Goal: Task Accomplishment & Management: Complete application form

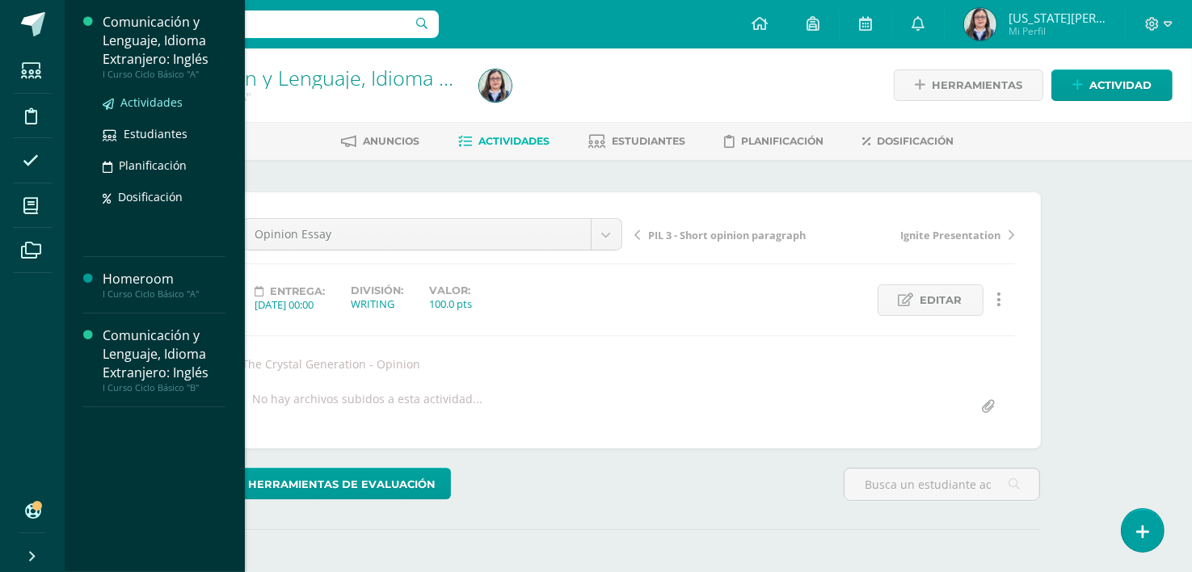
click at [149, 100] on span "Actividades" at bounding box center [151, 102] width 62 height 15
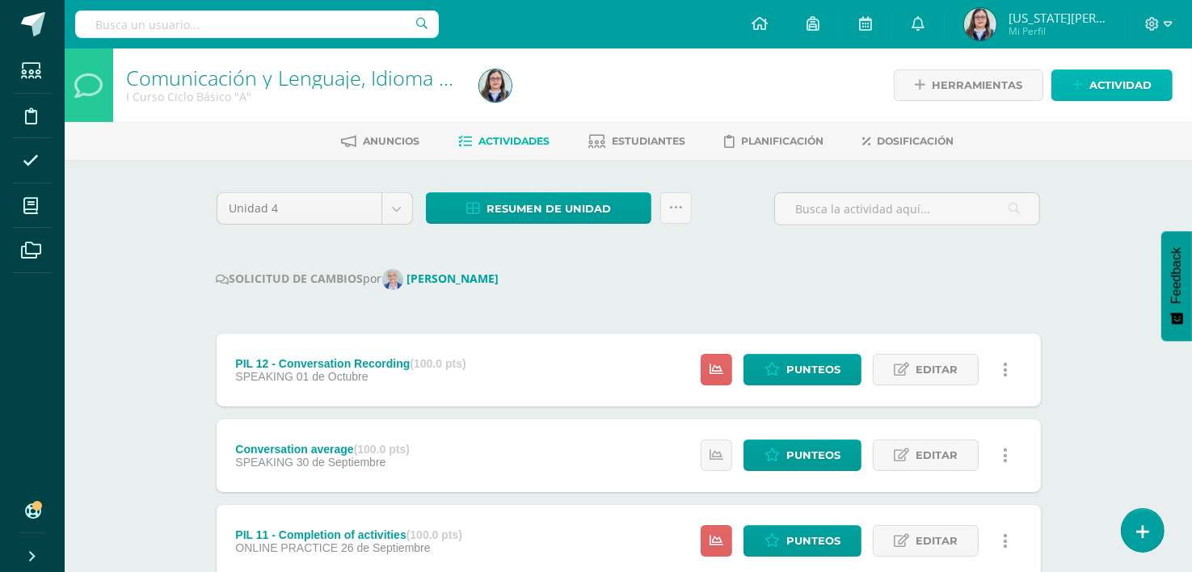
click at [1088, 84] on link "Actividad" at bounding box center [1112, 86] width 121 height 32
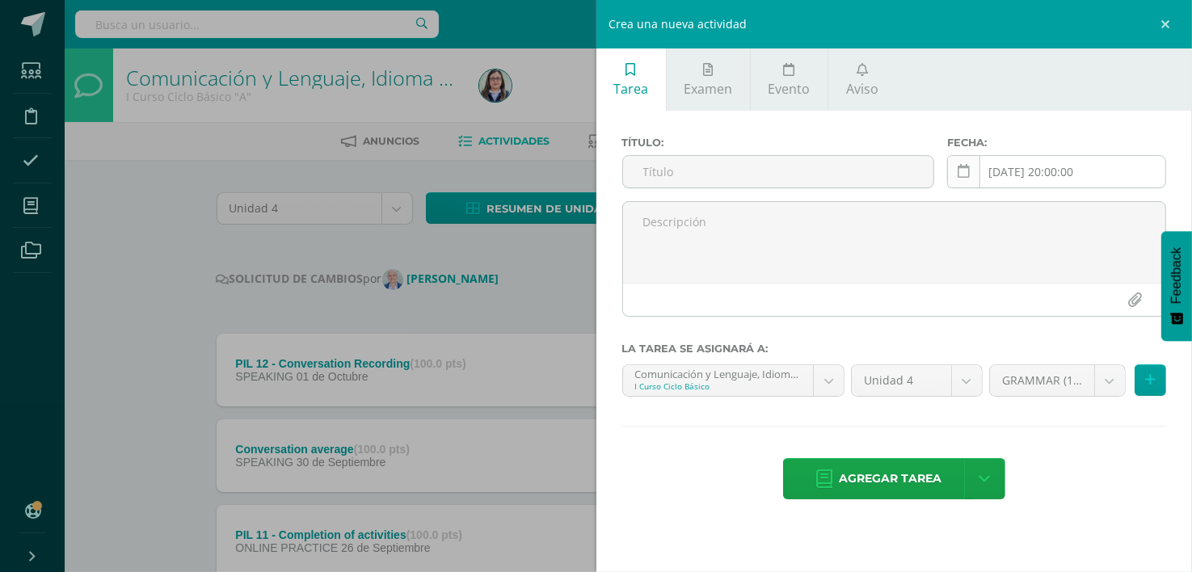
click at [955, 174] on link at bounding box center [963, 171] width 33 height 33
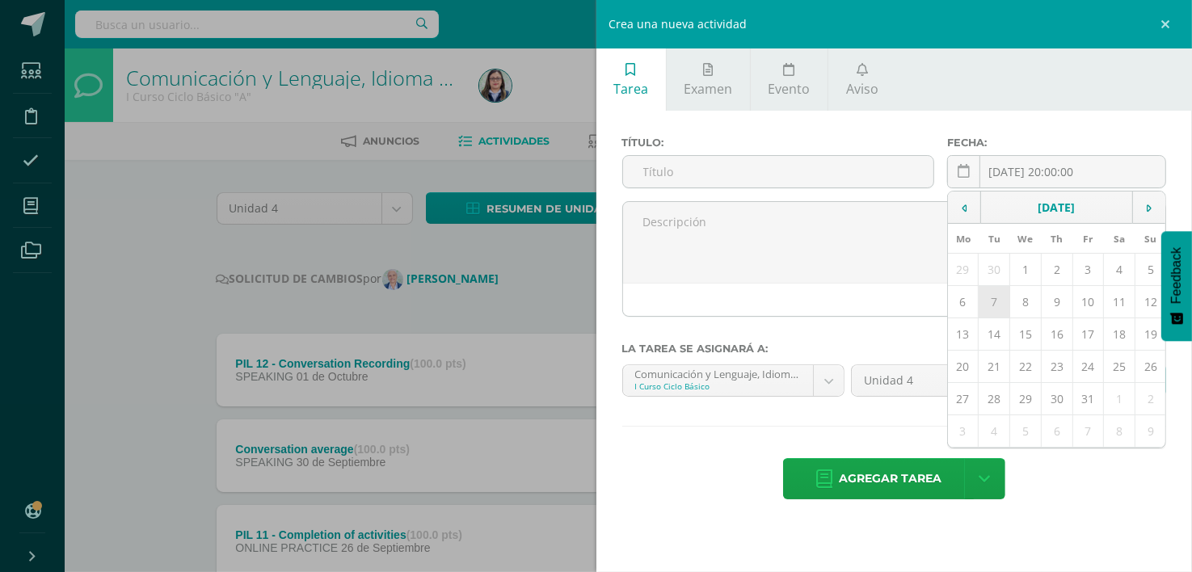
click at [1001, 306] on td "7" at bounding box center [995, 302] width 32 height 32
type input "[DATE]"
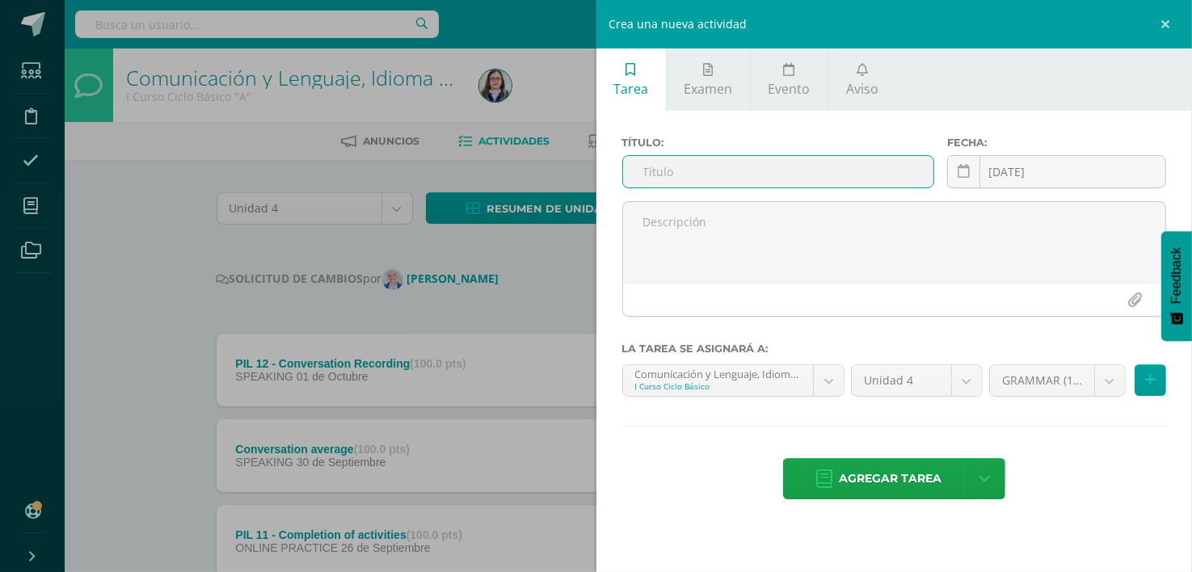
click at [740, 180] on input "text" at bounding box center [778, 172] width 310 height 32
type input "c"
type input "Cooking final project"
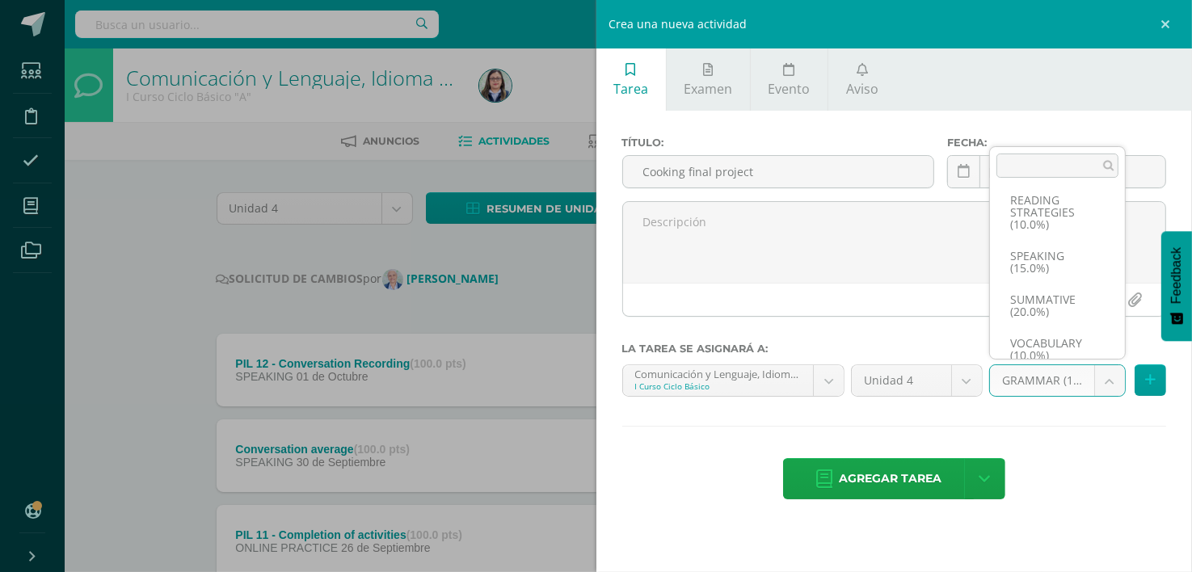
scroll to position [184, 0]
select select "264153"
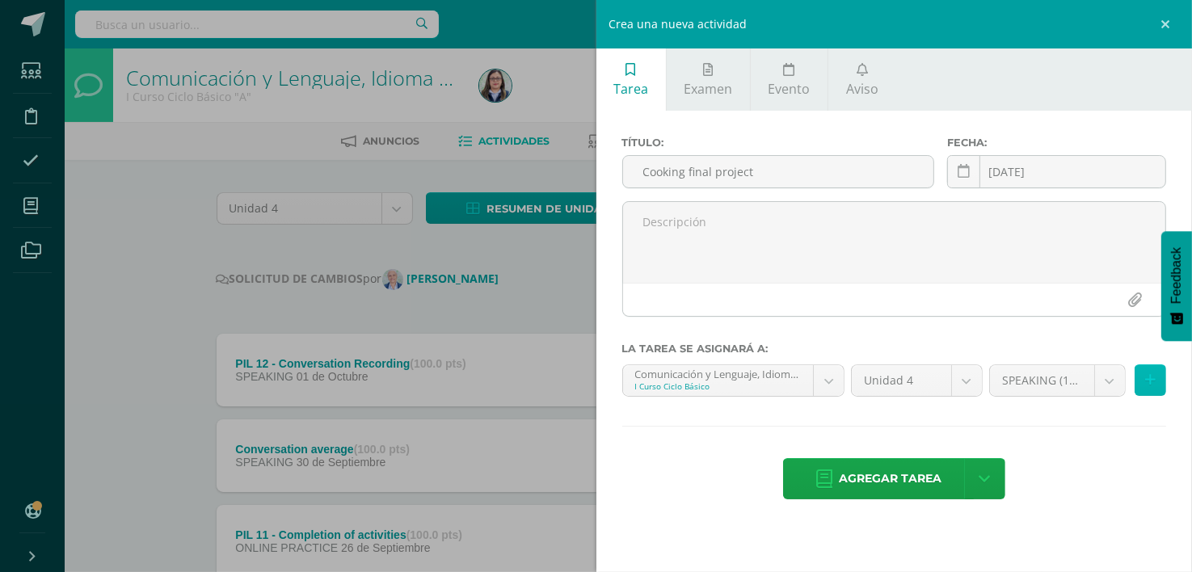
click at [1150, 384] on icon at bounding box center [1151, 380] width 11 height 14
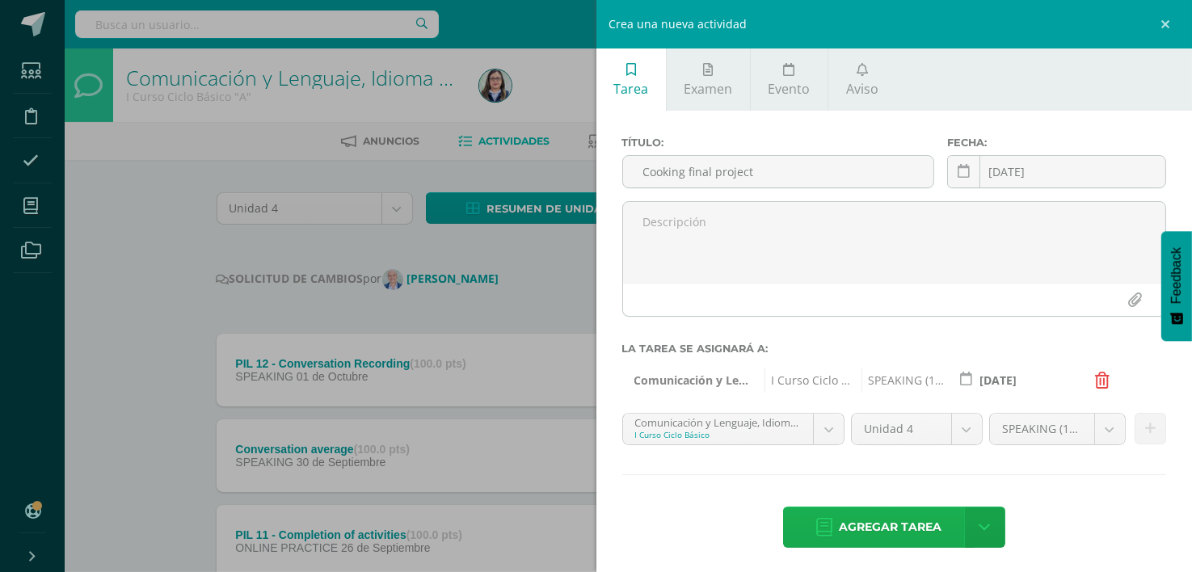
click at [868, 520] on span "Agregar tarea" at bounding box center [890, 528] width 103 height 40
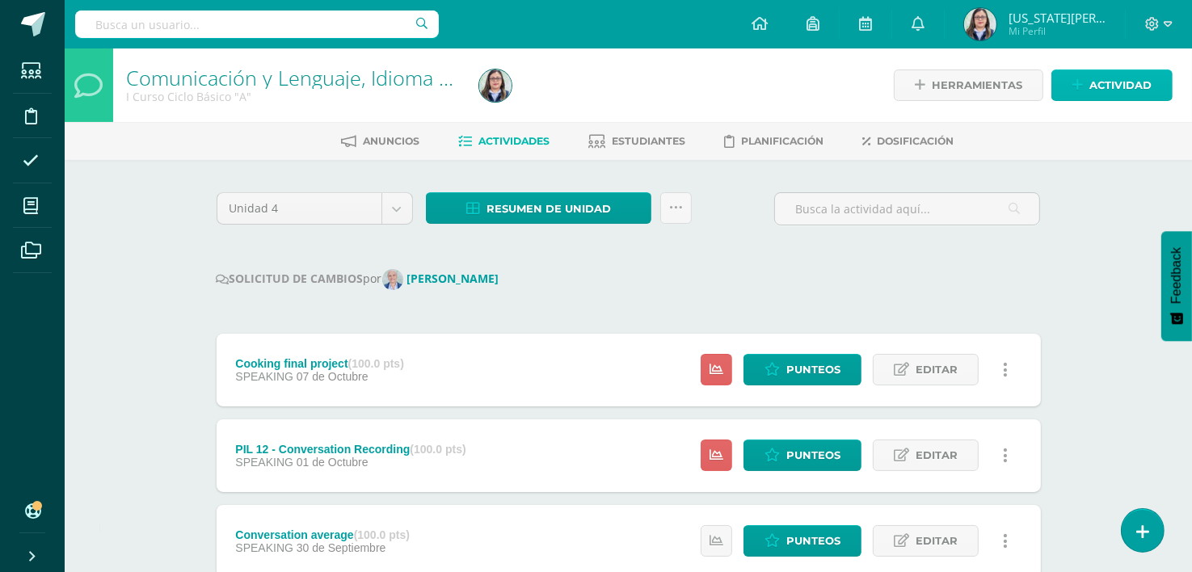
click at [1141, 75] on span "Actividad" at bounding box center [1121, 85] width 62 height 30
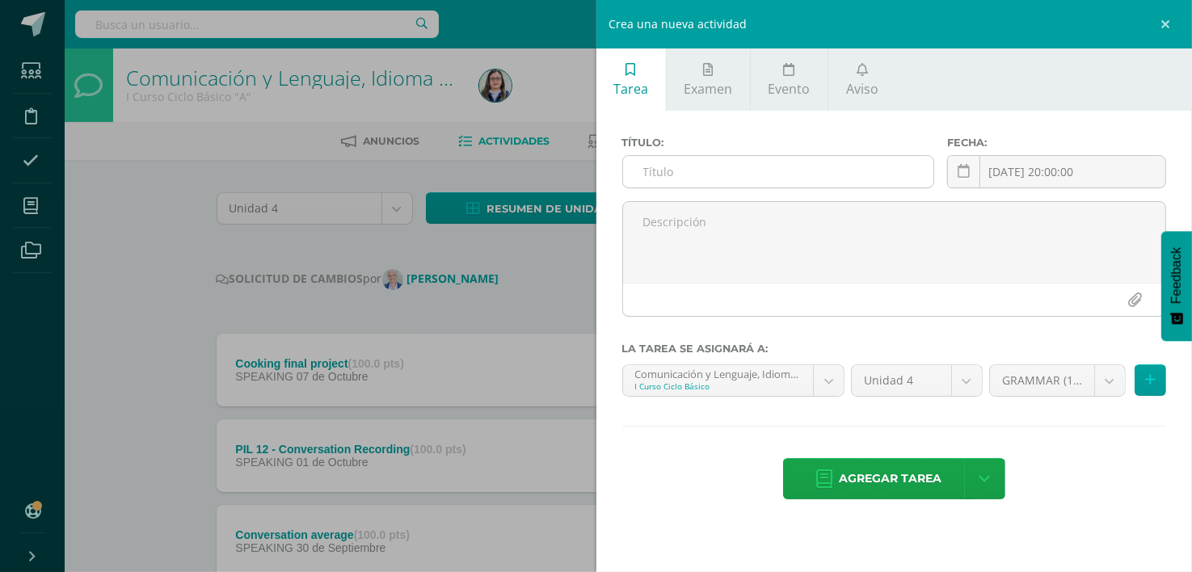
click at [838, 171] on input "text" at bounding box center [778, 172] width 310 height 32
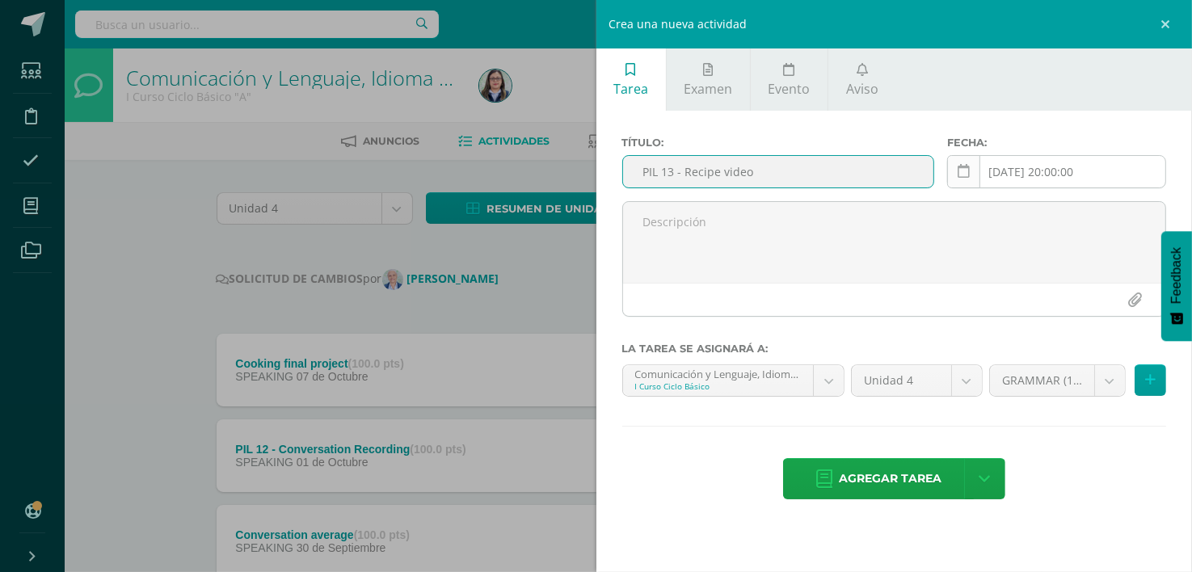
type input "PIL 13 - Recipe video"
click at [960, 163] on link at bounding box center [963, 171] width 33 height 33
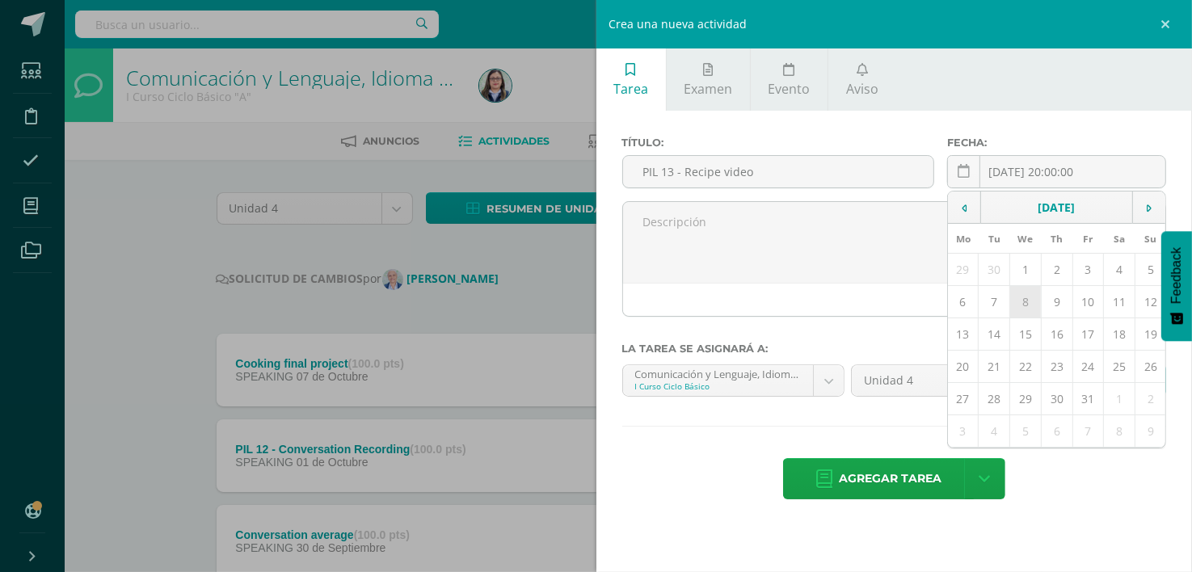
click at [1025, 297] on td "8" at bounding box center [1027, 302] width 32 height 32
type input "[DATE]"
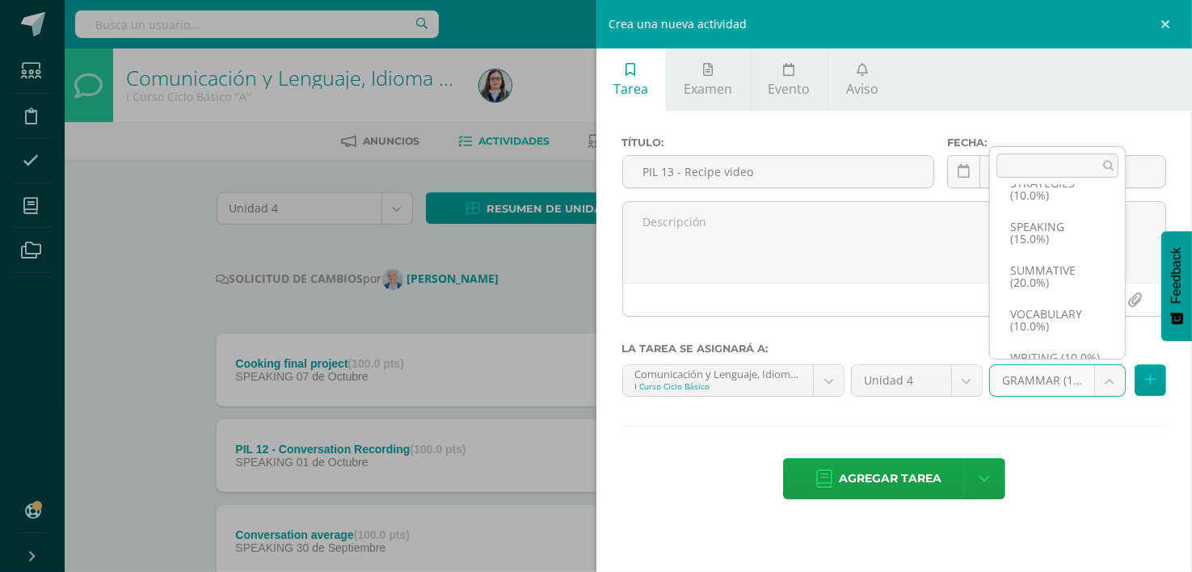
scroll to position [213, 0]
select select "264153"
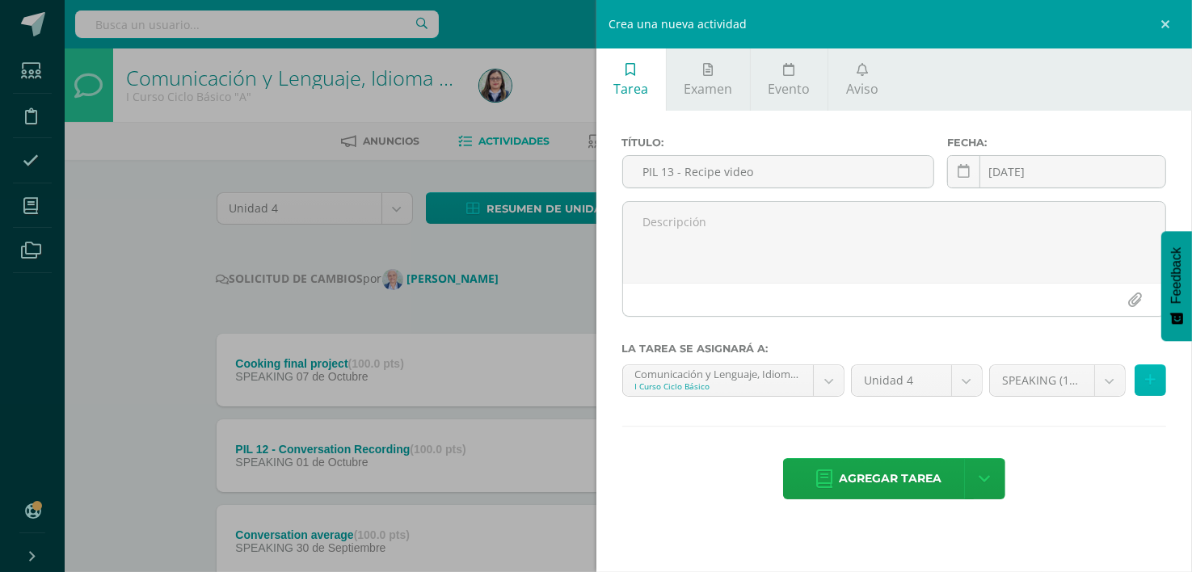
click at [1150, 385] on icon at bounding box center [1151, 380] width 11 height 14
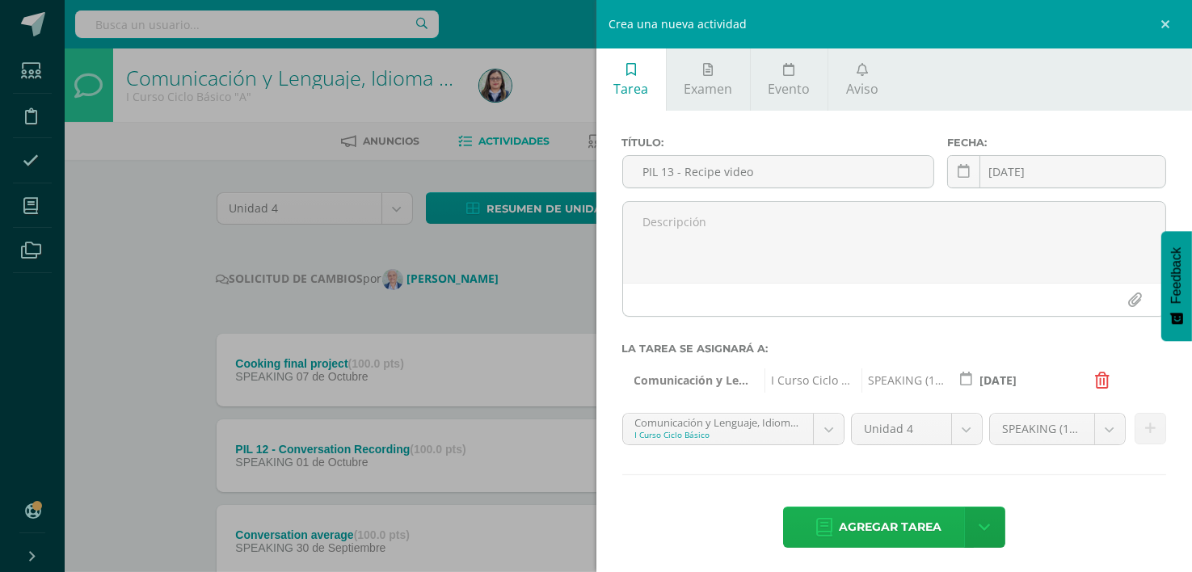
click at [859, 523] on span "Agregar tarea" at bounding box center [890, 528] width 103 height 40
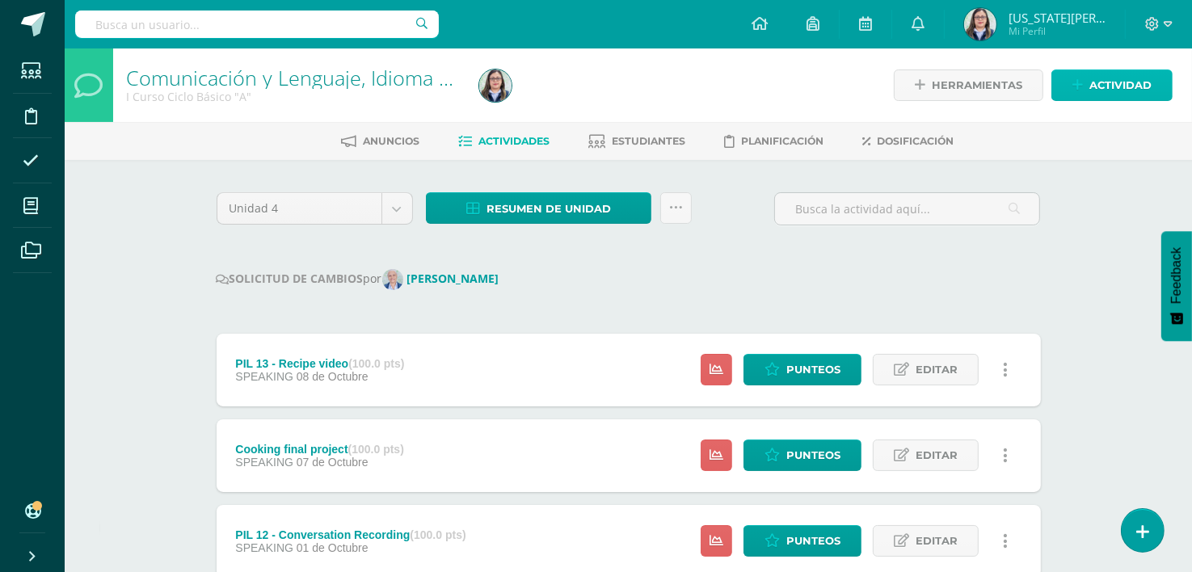
click at [1106, 81] on span "Actividad" at bounding box center [1121, 85] width 62 height 30
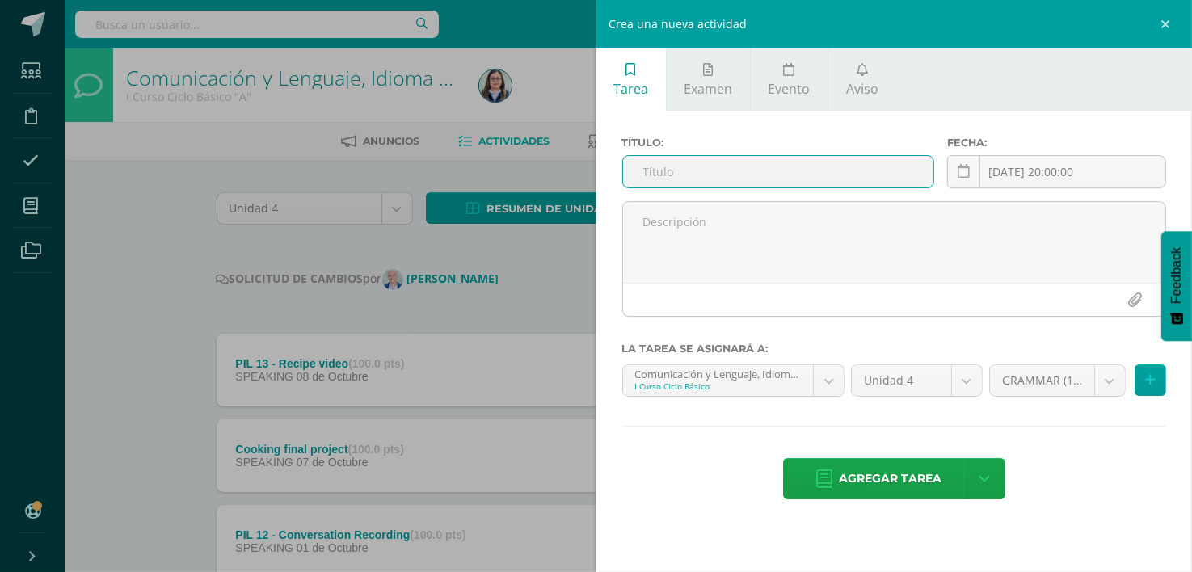
click at [677, 159] on input "text" at bounding box center [778, 172] width 310 height 32
type input "Spelling Bee"
click at [961, 174] on icon at bounding box center [964, 172] width 12 height 14
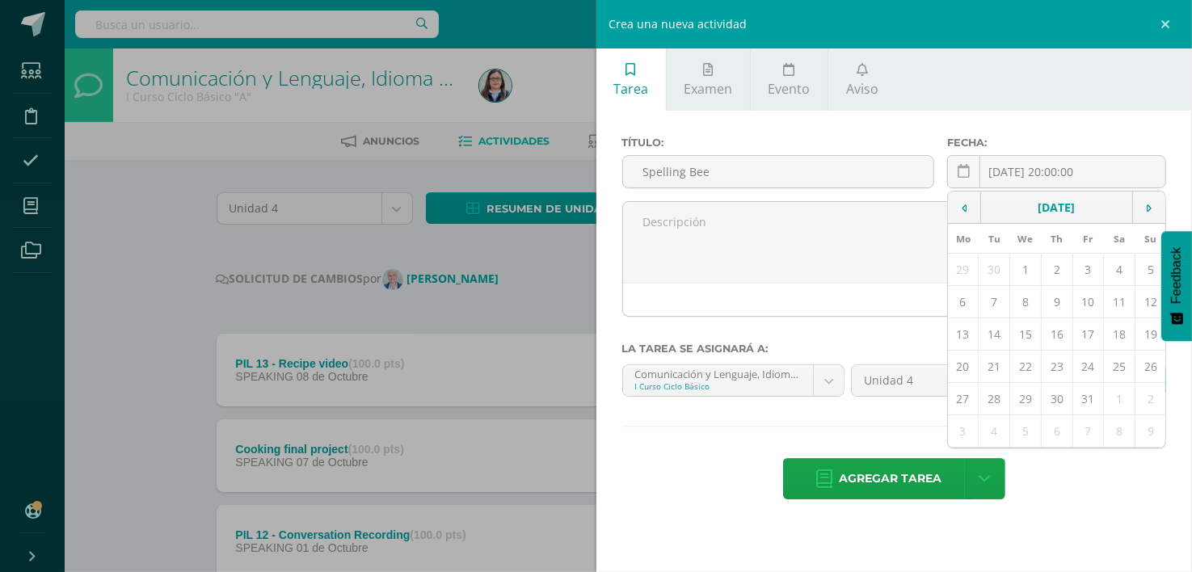
click at [1053, 303] on td "9" at bounding box center [1057, 302] width 32 height 32
type input "[DATE]"
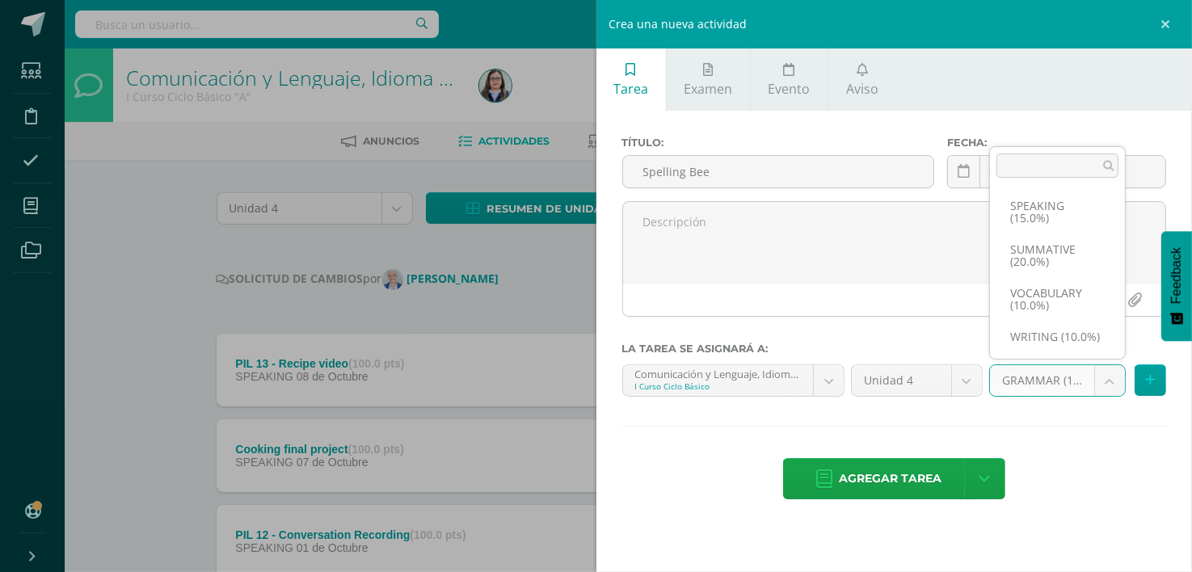
scroll to position [255, 0]
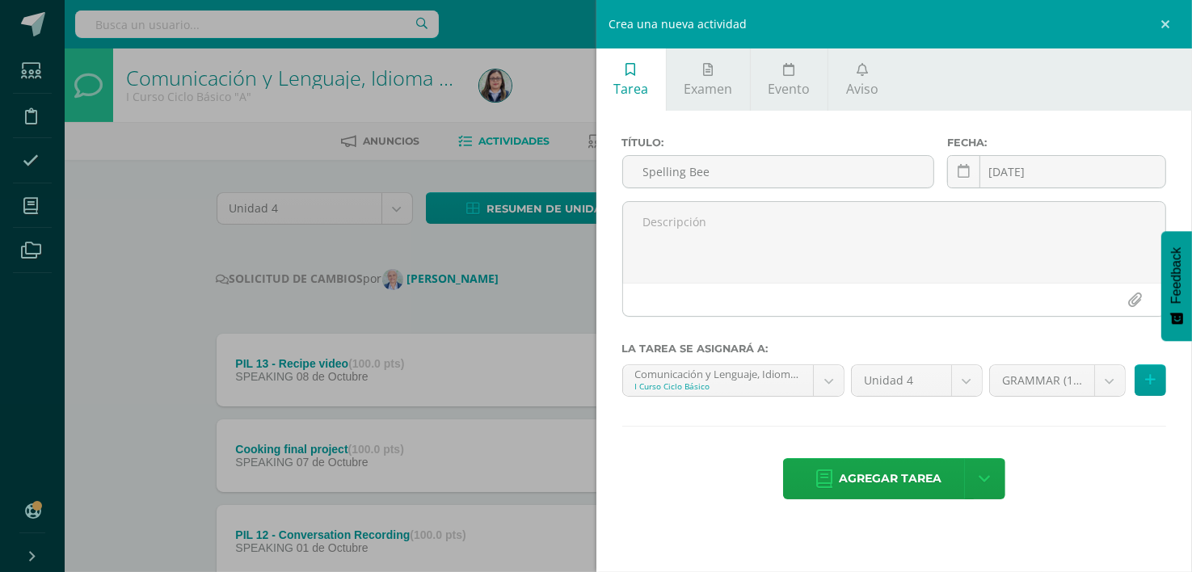
click at [1171, 19] on link at bounding box center [1168, 24] width 49 height 49
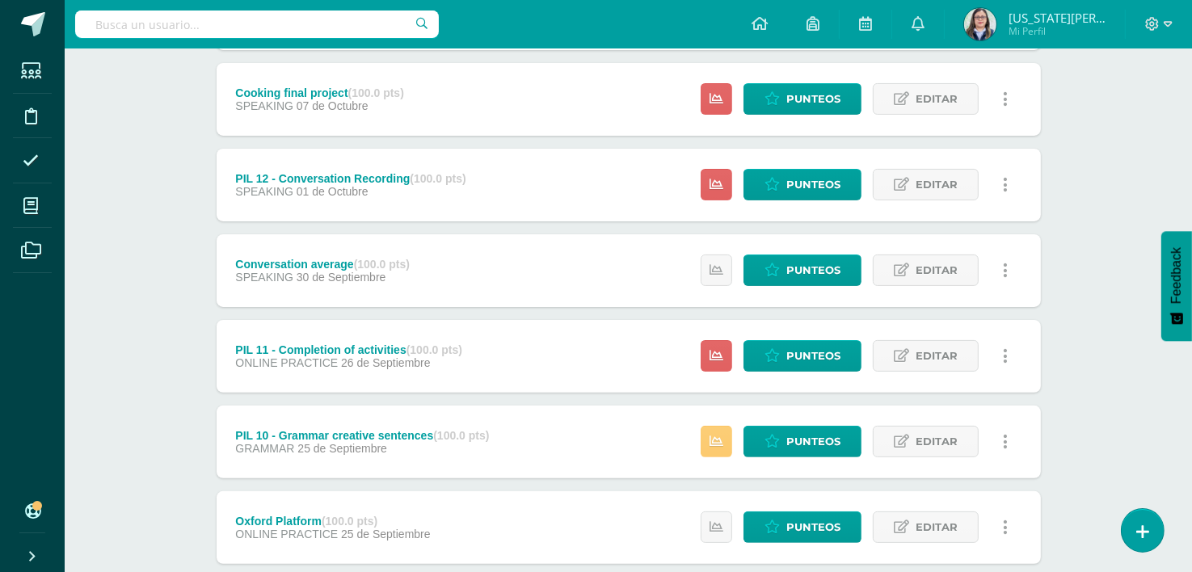
scroll to position [0, 0]
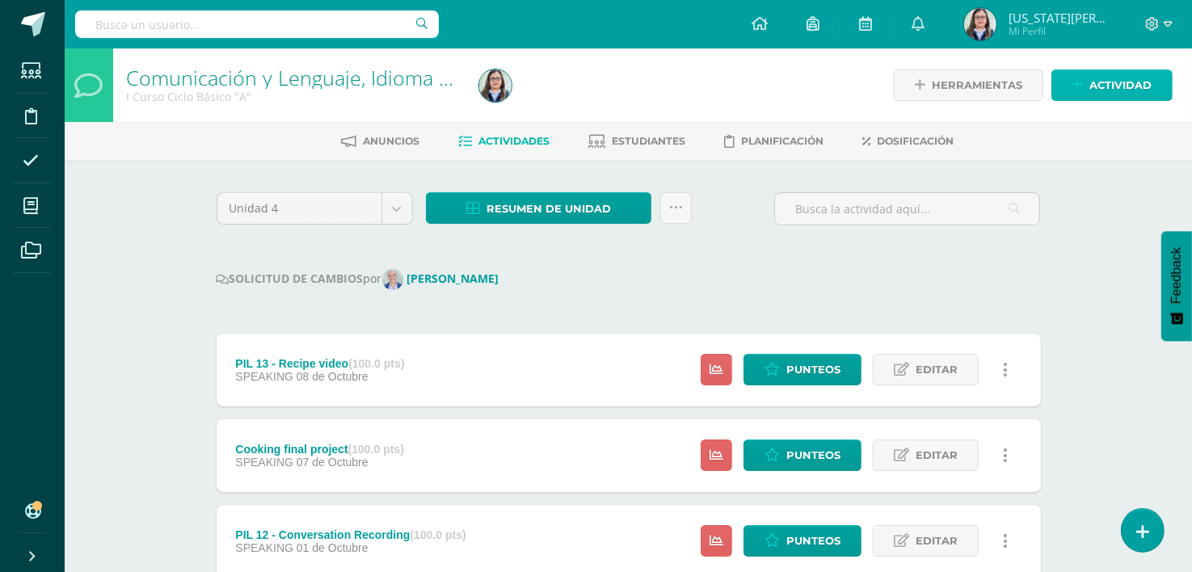
click at [1097, 81] on span "Actividad" at bounding box center [1121, 85] width 62 height 30
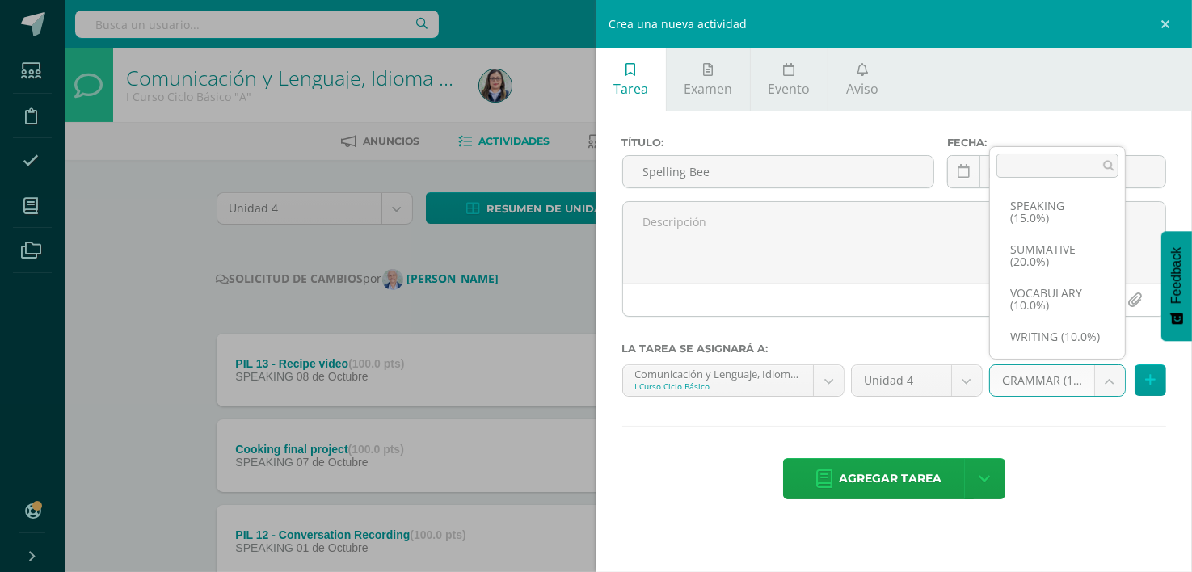
select select "264157"
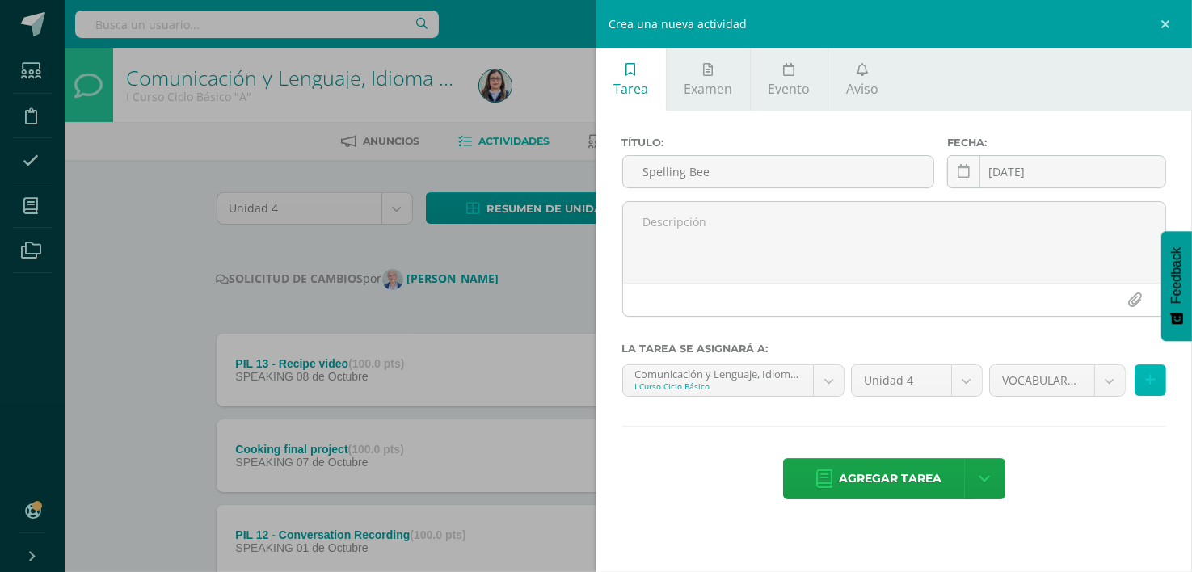
click at [1150, 376] on icon at bounding box center [1151, 380] width 11 height 14
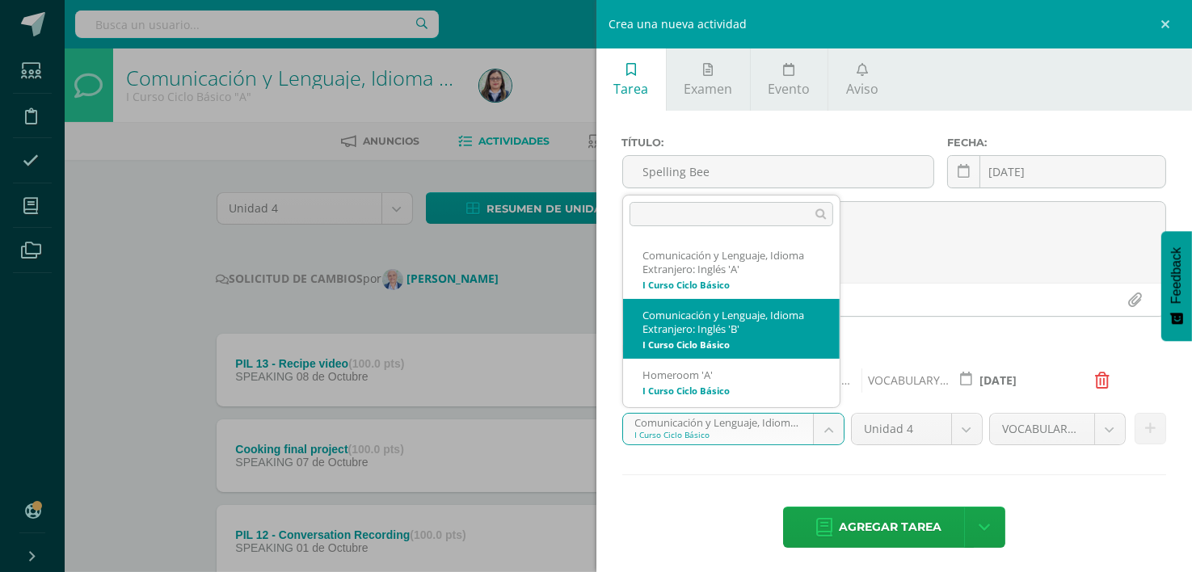
select select "227730"
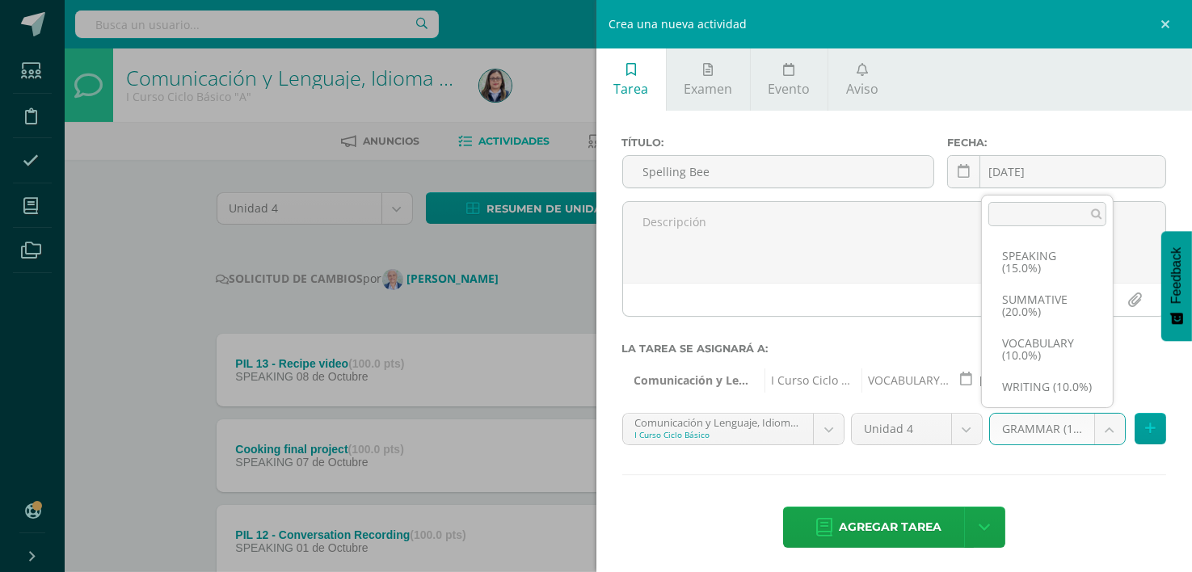
scroll to position [231, 0]
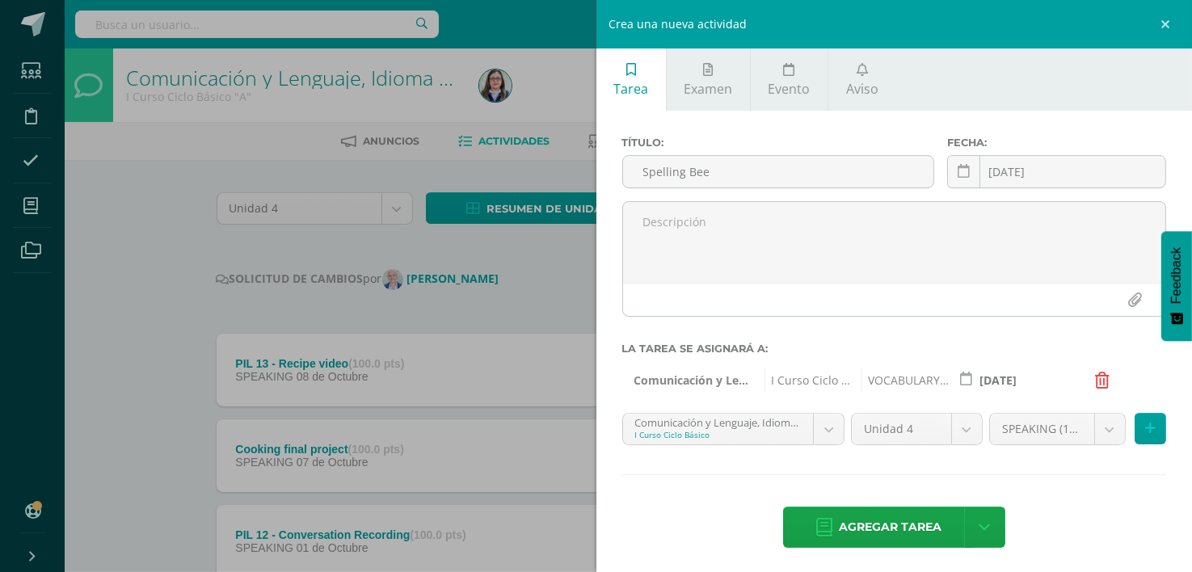
click at [1102, 381] on icon at bounding box center [1103, 381] width 15 height 16
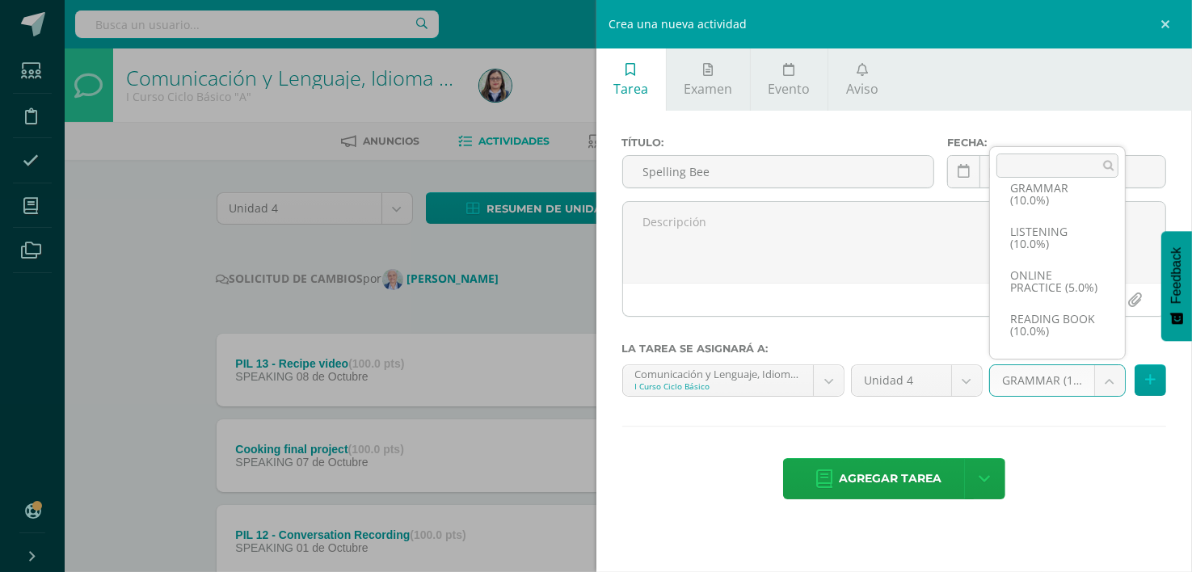
scroll to position [171, 0]
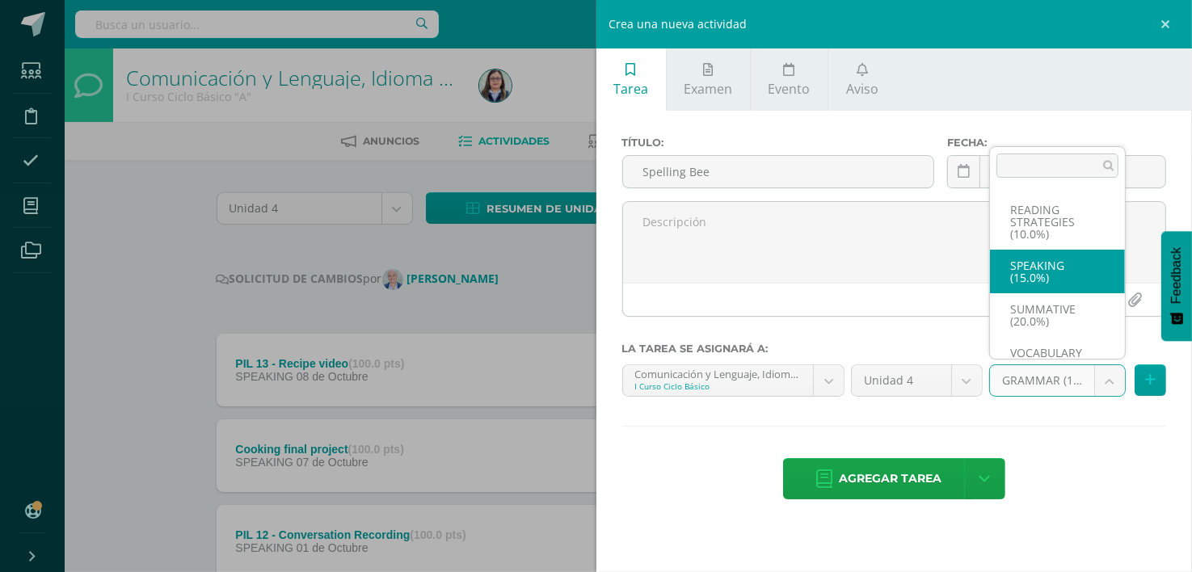
select select "264193"
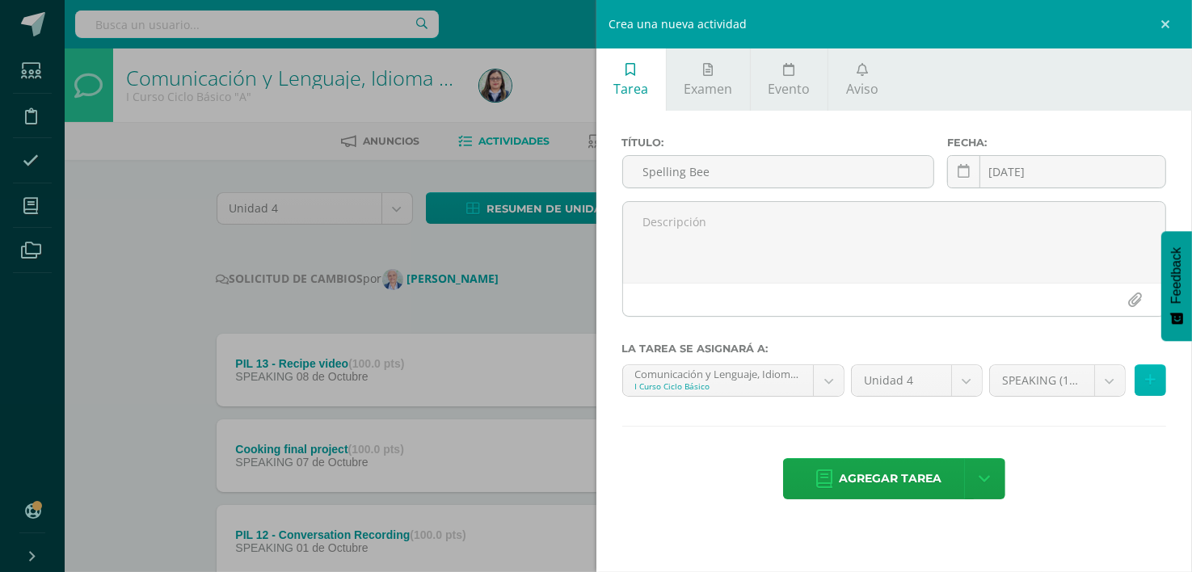
click at [1146, 386] on icon at bounding box center [1151, 380] width 11 height 14
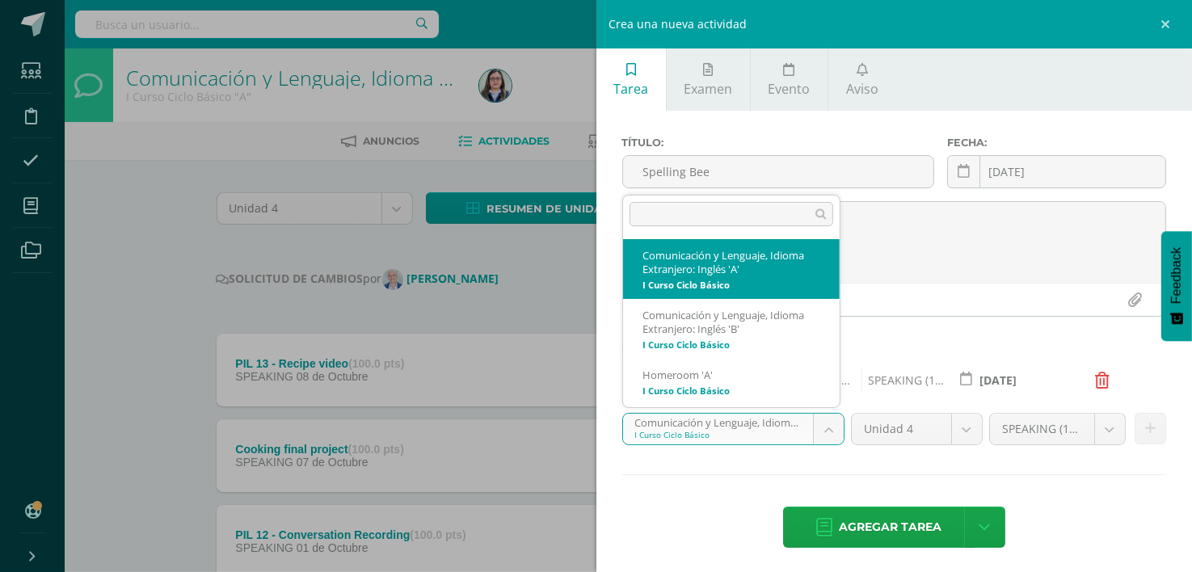
select select "227509"
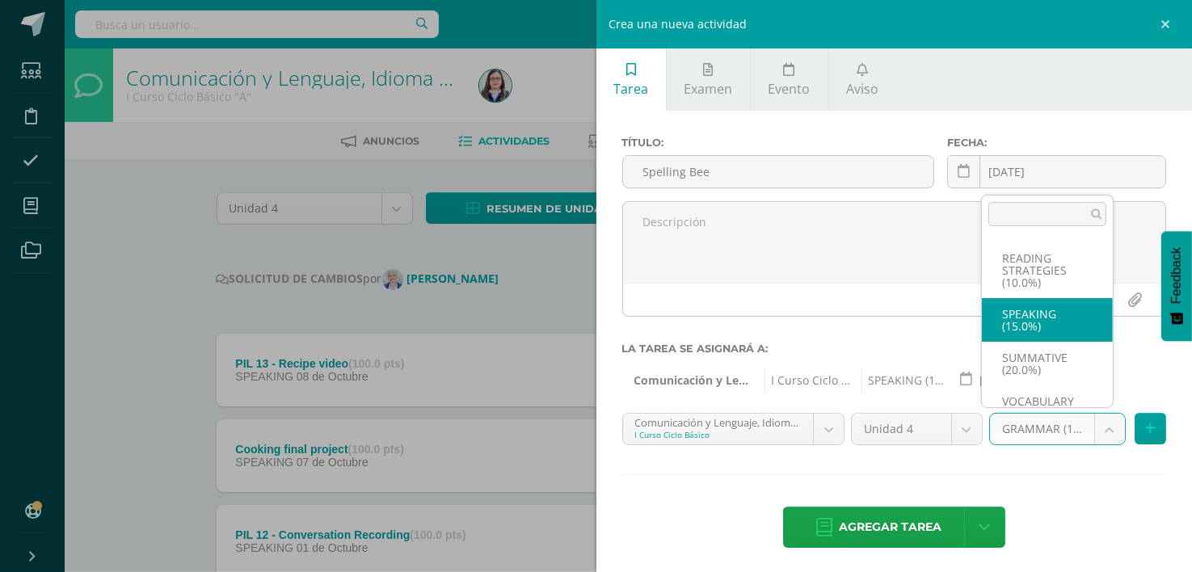
select select "264153"
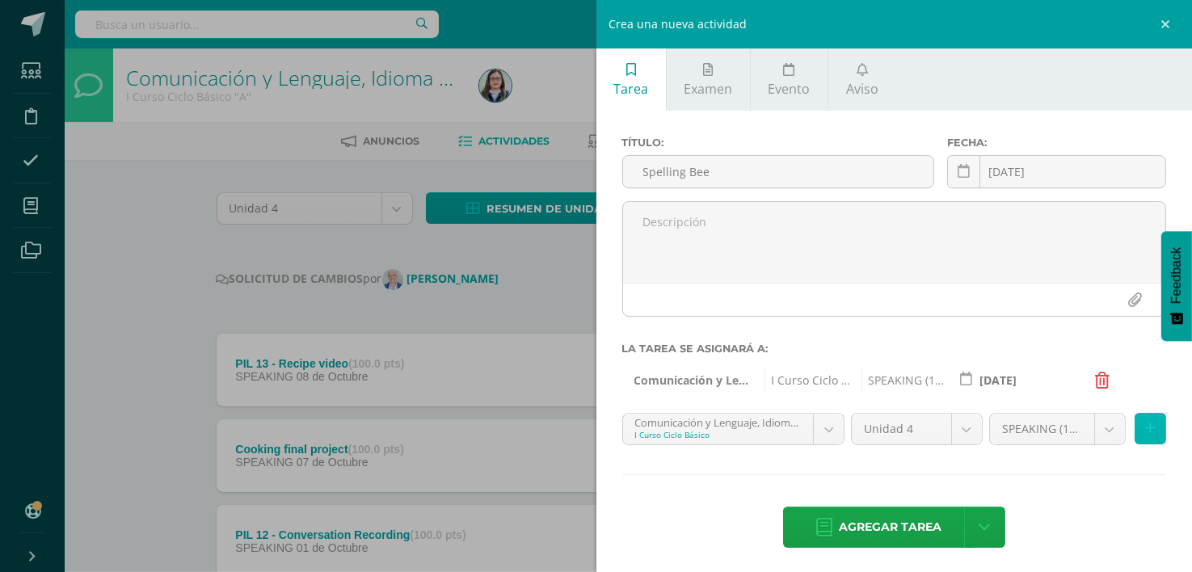
click at [1146, 429] on icon at bounding box center [1151, 429] width 11 height 14
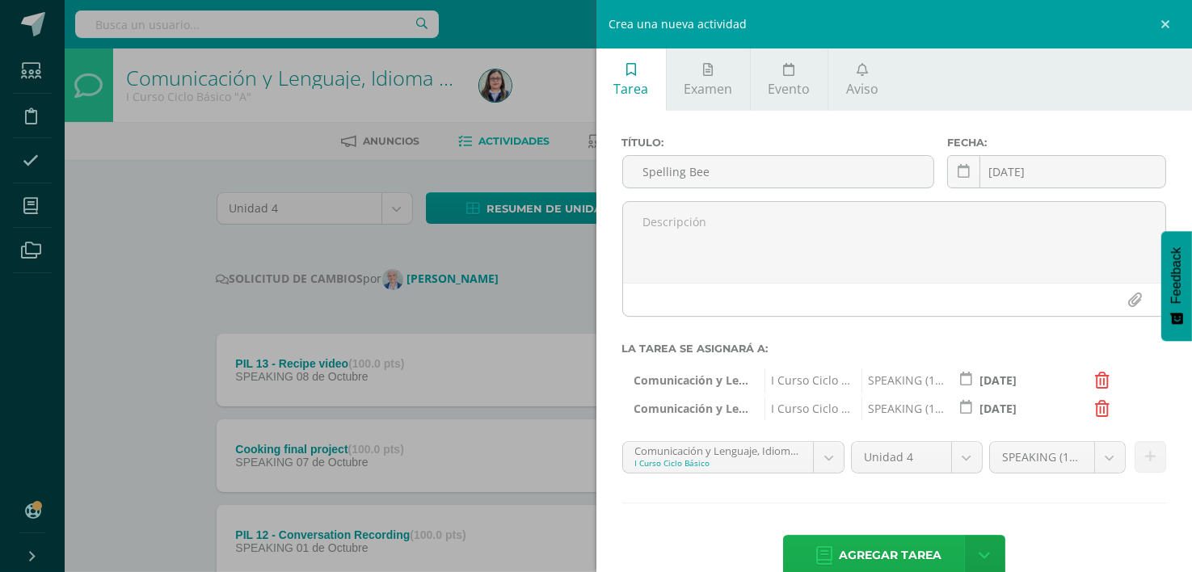
click at [878, 546] on span "Agregar tarea" at bounding box center [890, 556] width 103 height 40
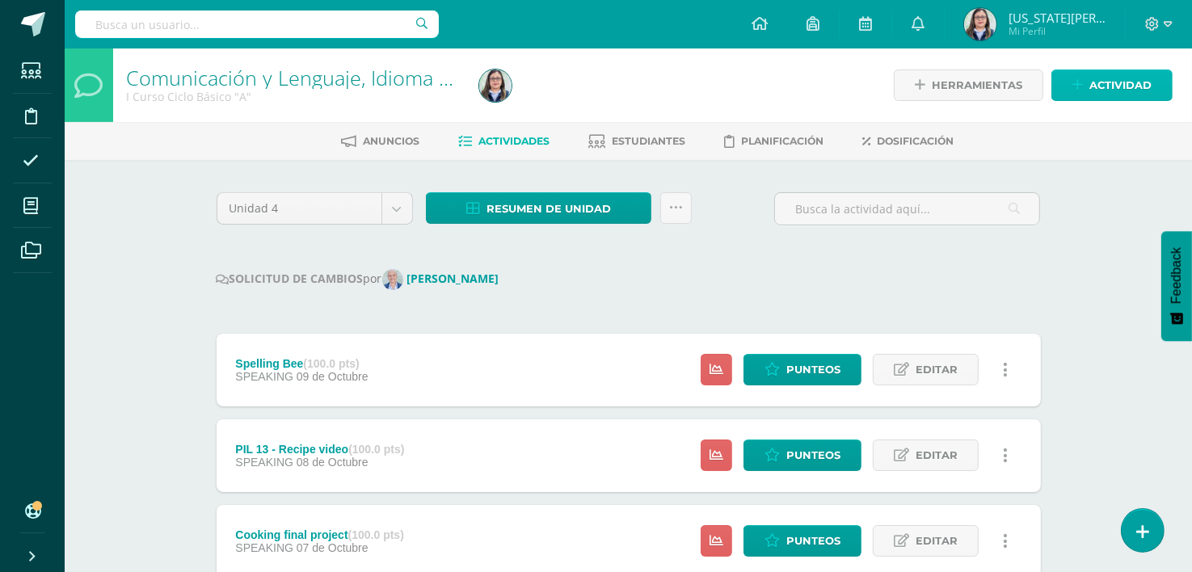
click at [1102, 86] on span "Actividad" at bounding box center [1121, 85] width 62 height 30
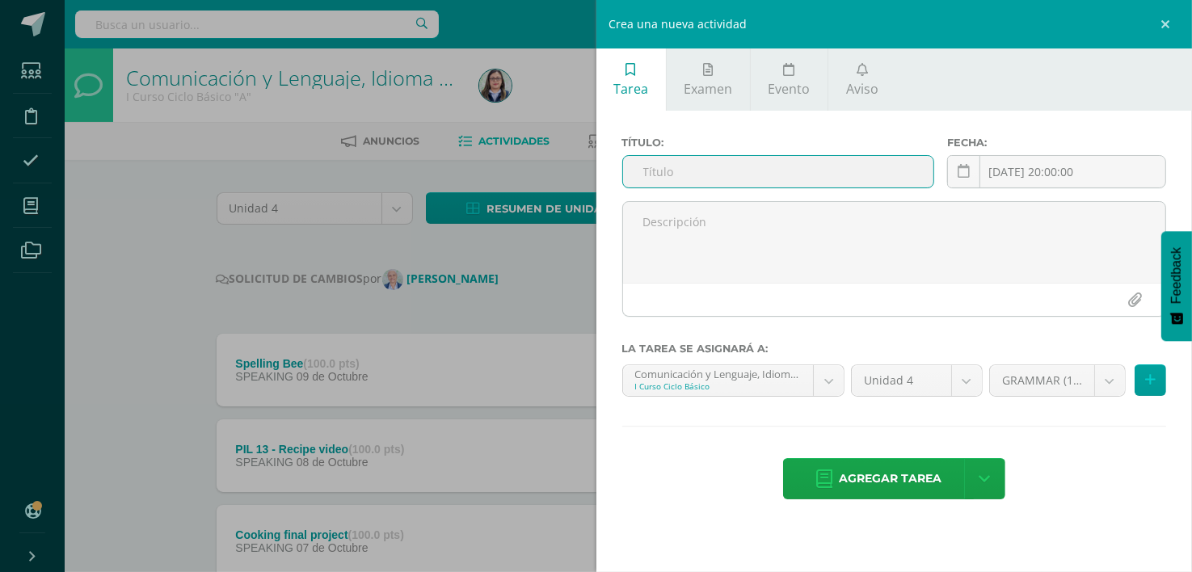
click at [717, 163] on input "text" at bounding box center [778, 172] width 310 height 32
type input "PIL 14 - Spelling of words"
click at [968, 167] on icon at bounding box center [964, 172] width 12 height 14
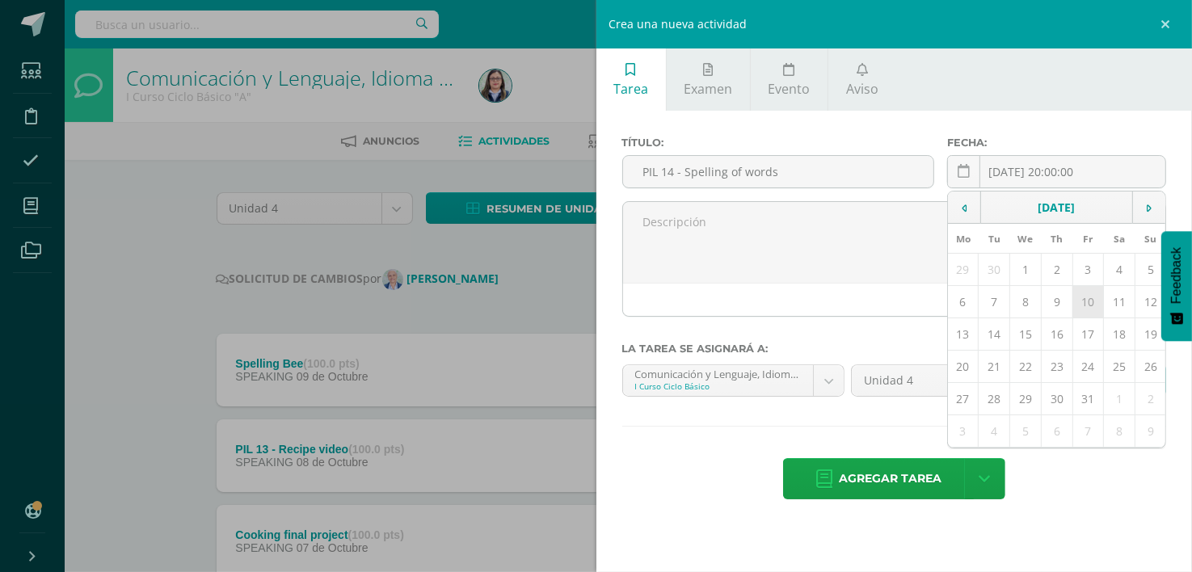
click at [1083, 297] on td "10" at bounding box center [1089, 302] width 32 height 32
type input "[DATE]"
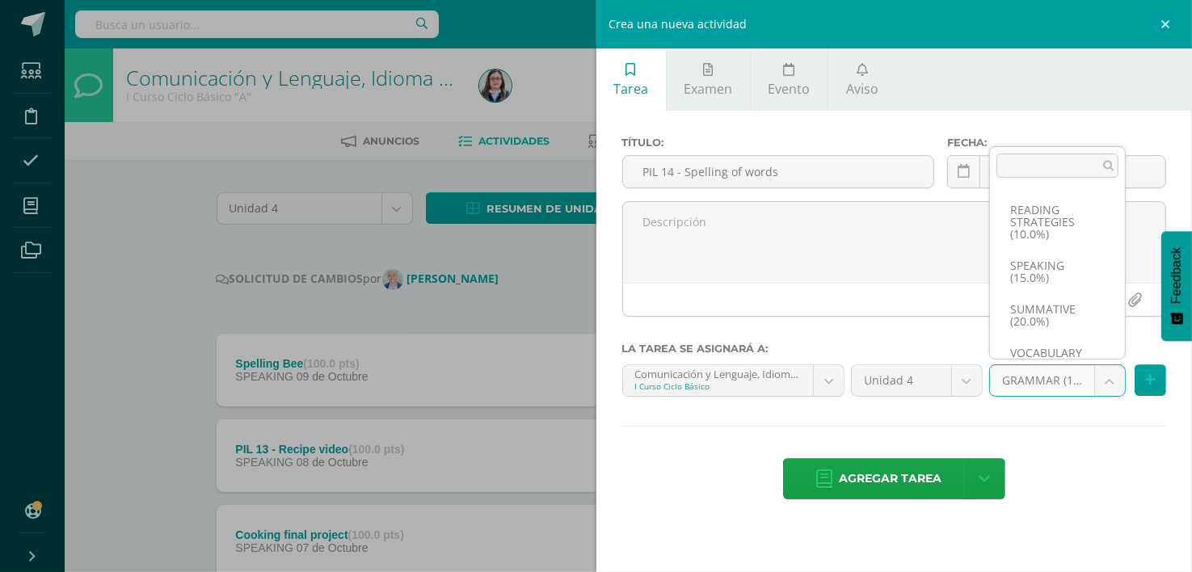
scroll to position [173, 0]
select select "264153"
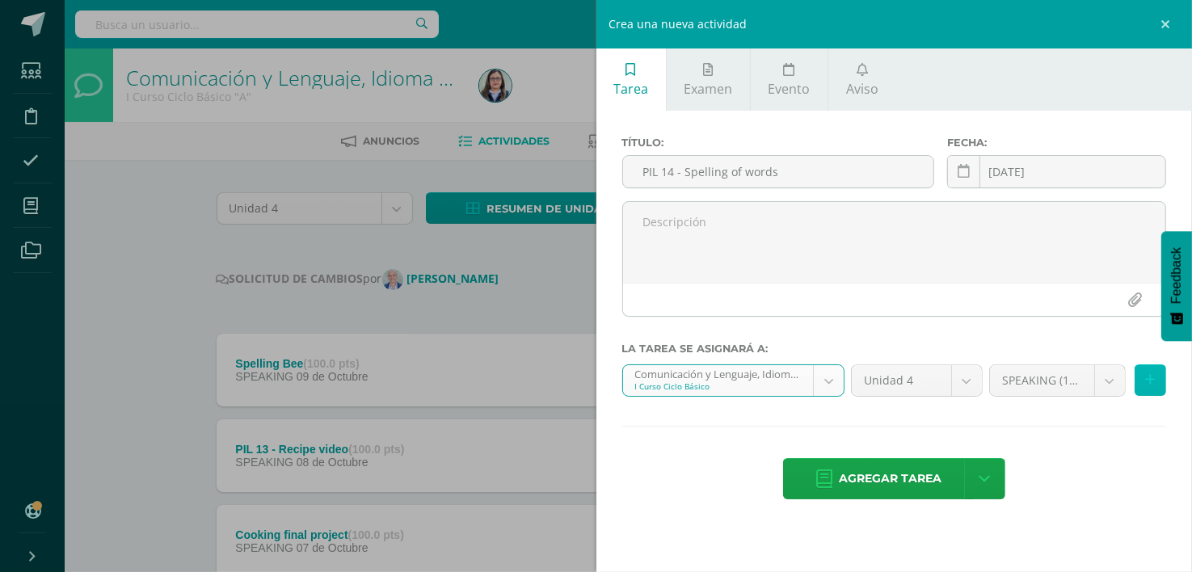
click at [1141, 382] on button at bounding box center [1151, 381] width 32 height 32
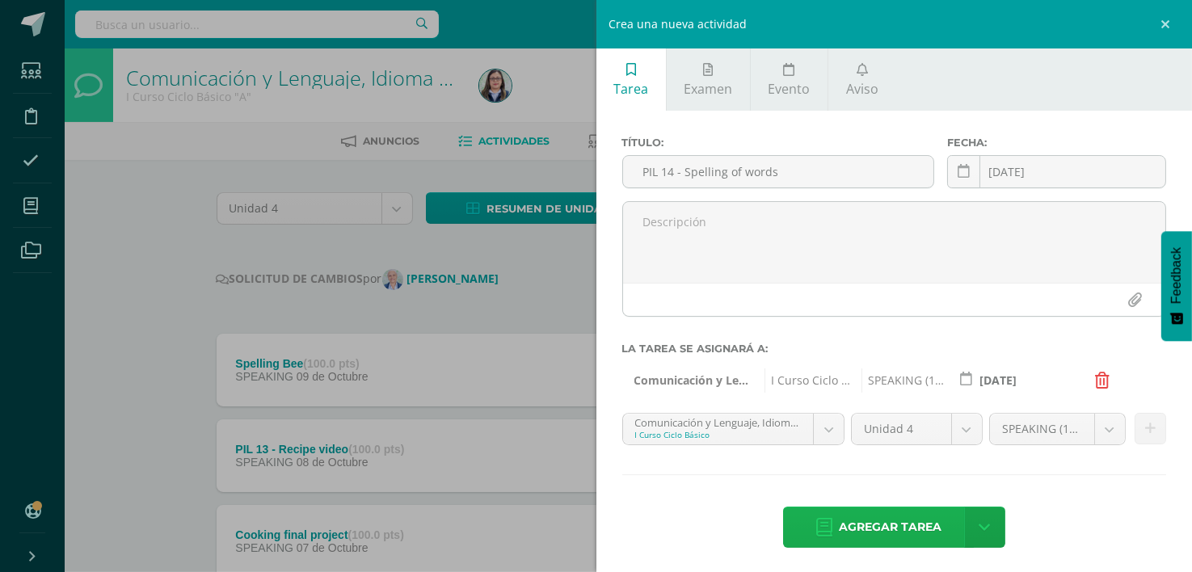
click at [877, 523] on span "Agregar tarea" at bounding box center [890, 528] width 103 height 40
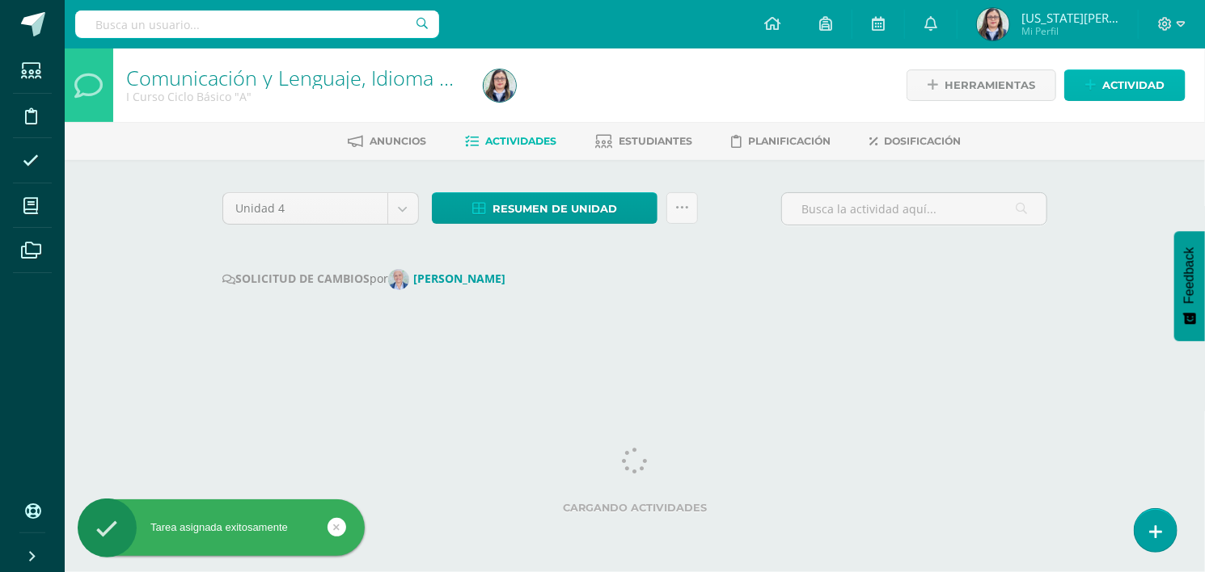
click at [1114, 84] on span "Actividad" at bounding box center [1133, 85] width 62 height 30
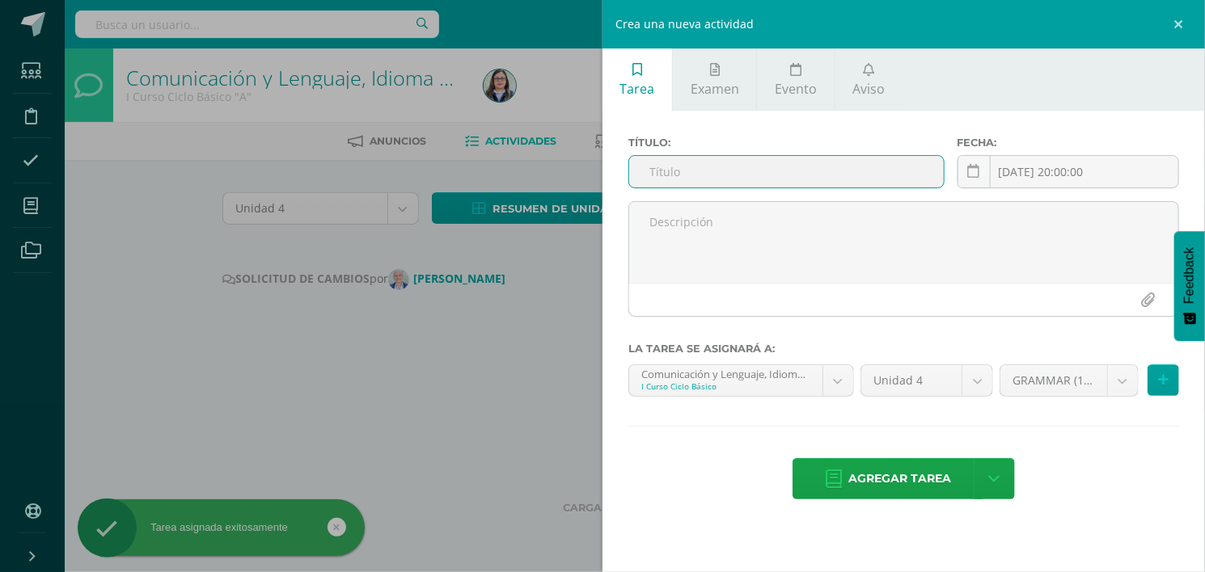
click at [757, 177] on input "text" at bounding box center [786, 172] width 314 height 32
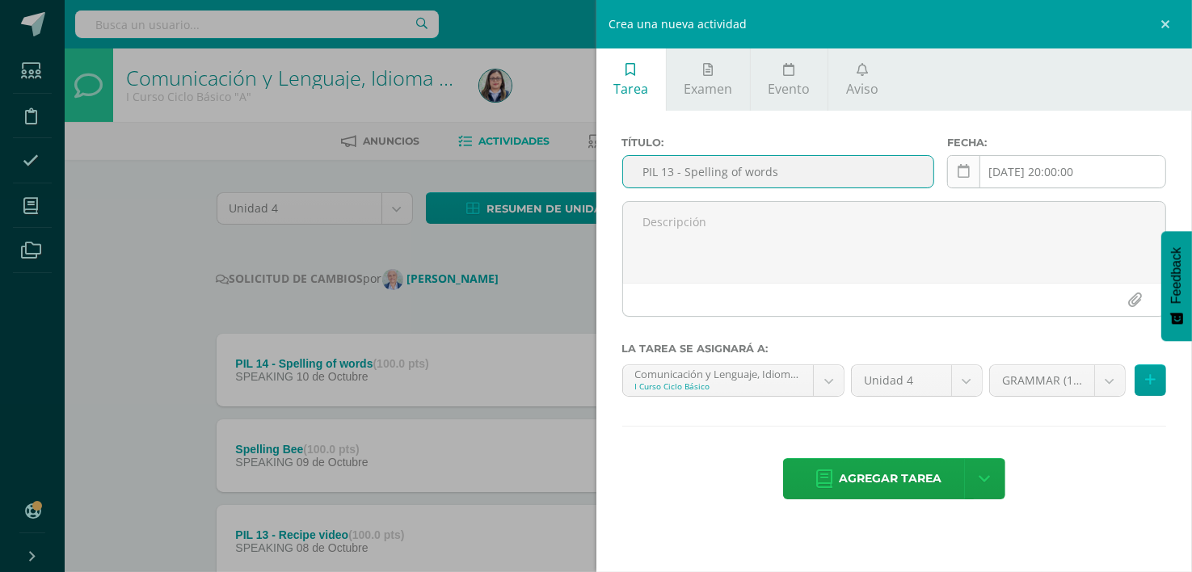
type input "PIL 13 - Spelling of words"
click at [952, 163] on link at bounding box center [963, 171] width 33 height 33
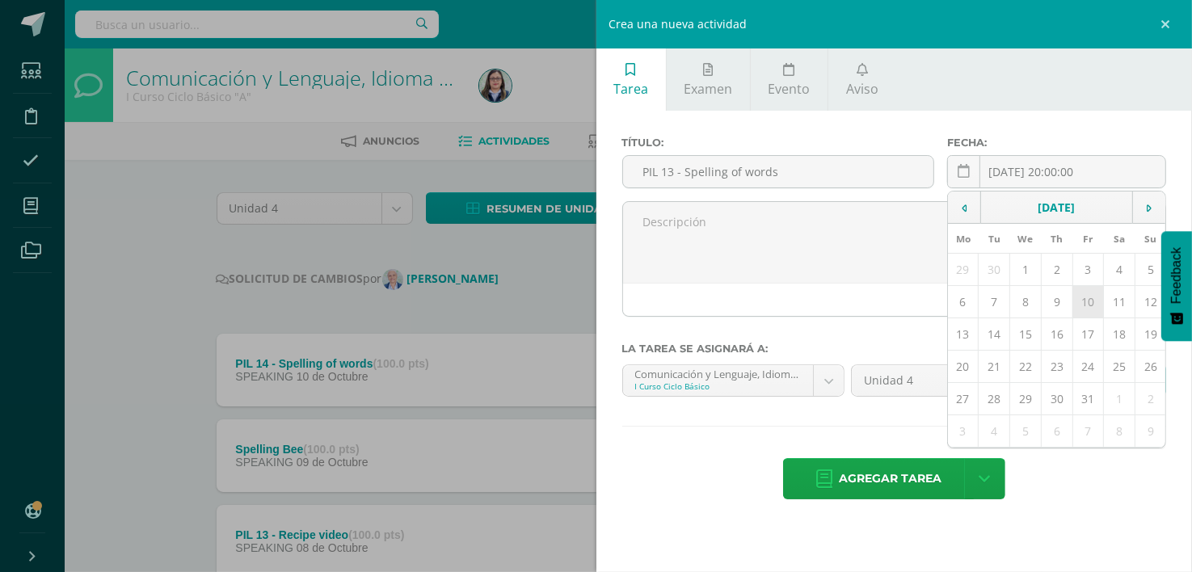
click at [1088, 301] on td "10" at bounding box center [1089, 302] width 32 height 32
type input "[DATE]"
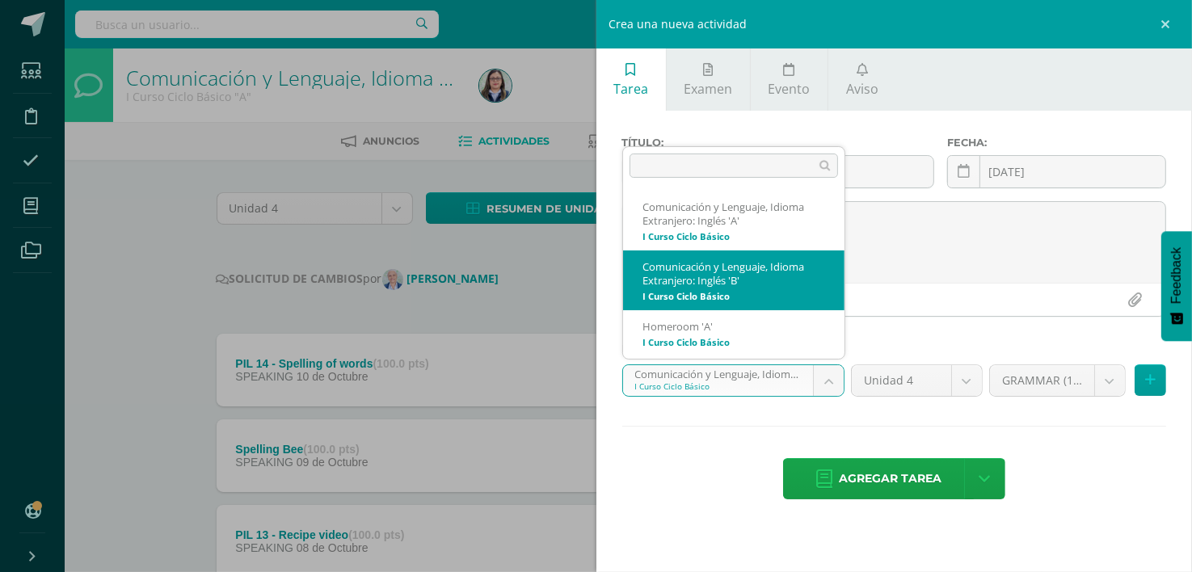
select select "227730"
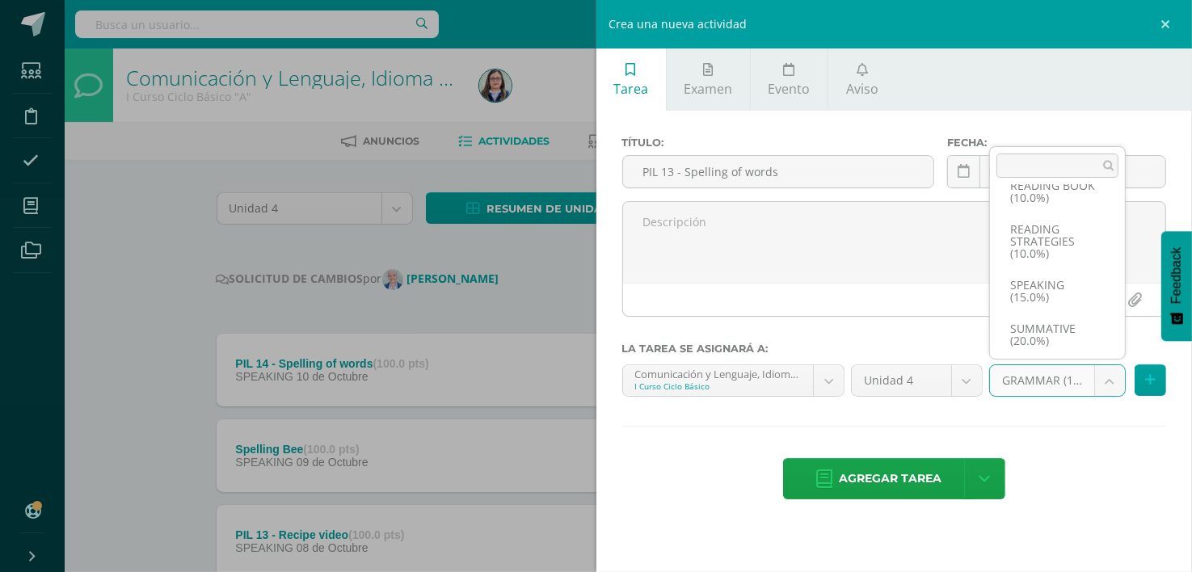
scroll to position [171, 0]
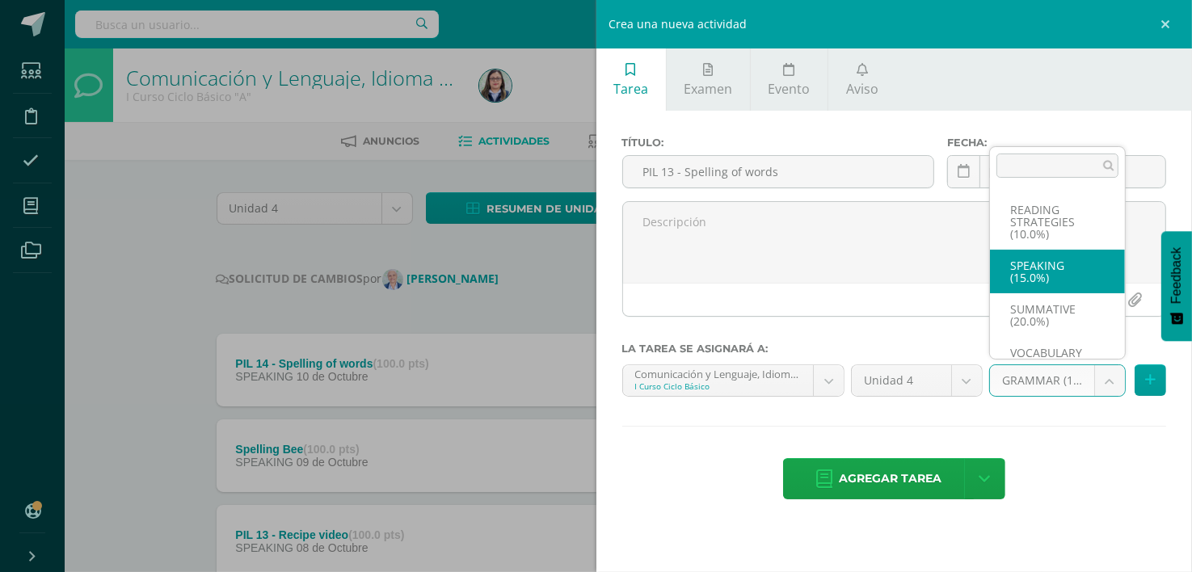
select select "264193"
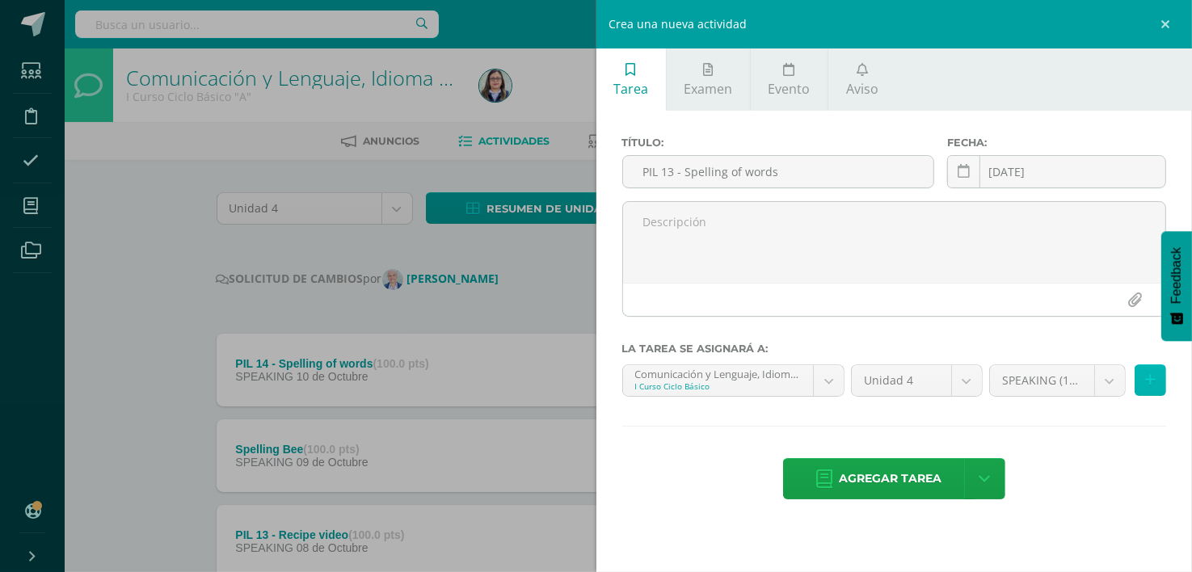
click at [1158, 380] on button at bounding box center [1151, 381] width 32 height 32
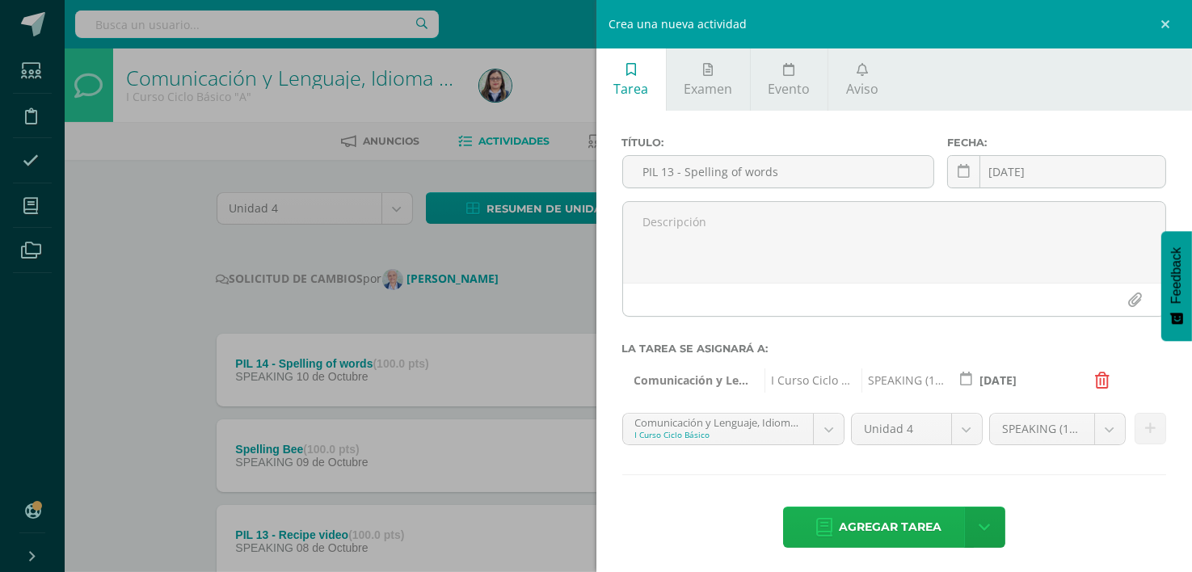
click at [882, 528] on span "Agregar tarea" at bounding box center [890, 528] width 103 height 40
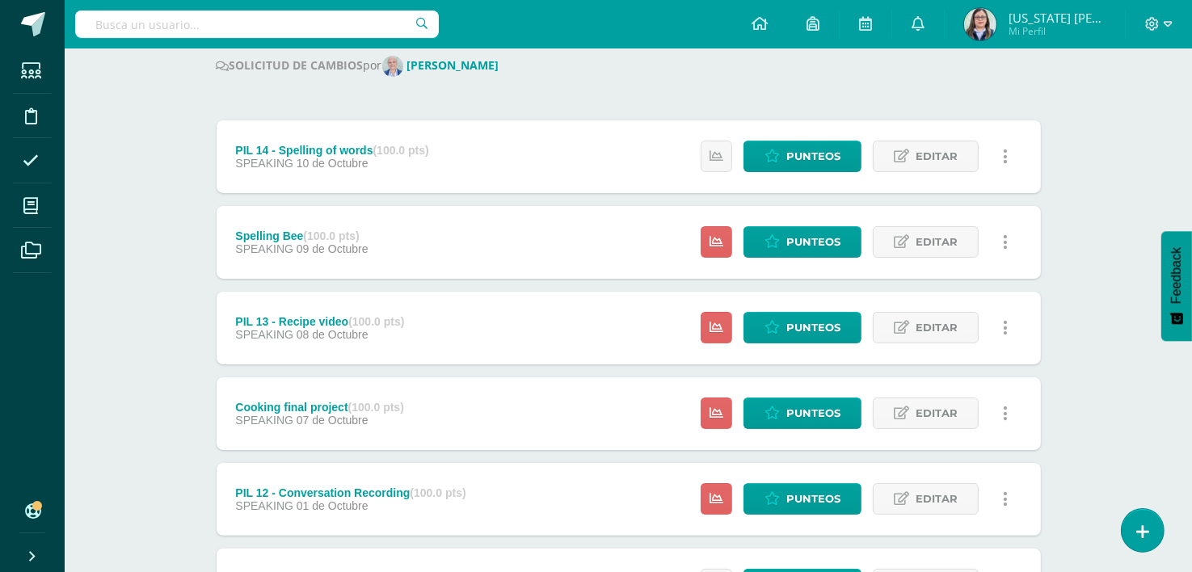
scroll to position [234, 0]
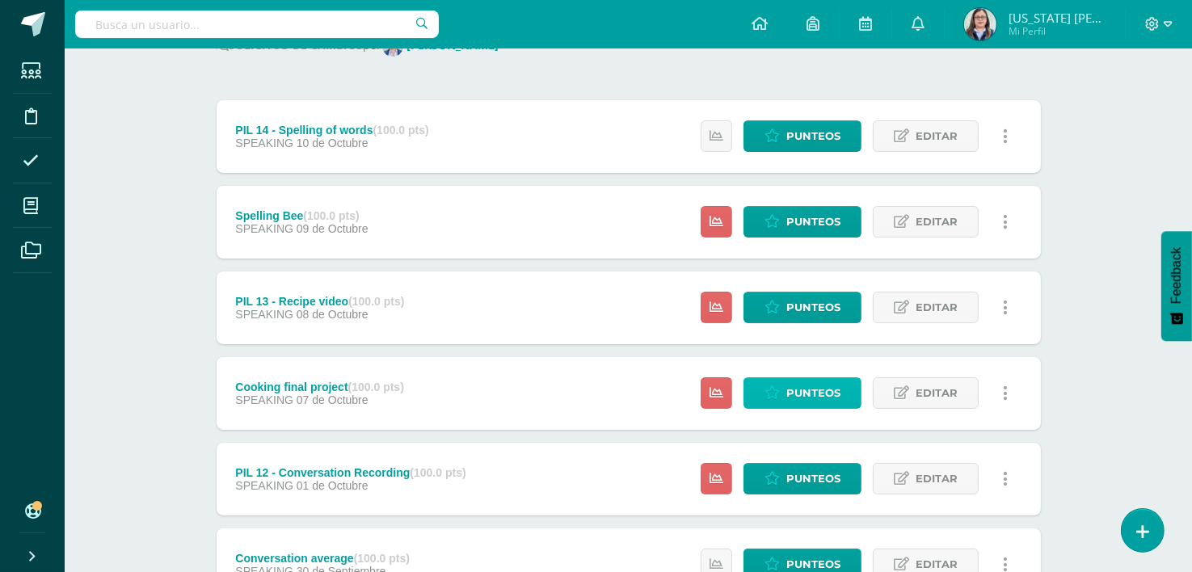
click at [807, 390] on span "Punteos" at bounding box center [814, 393] width 54 height 30
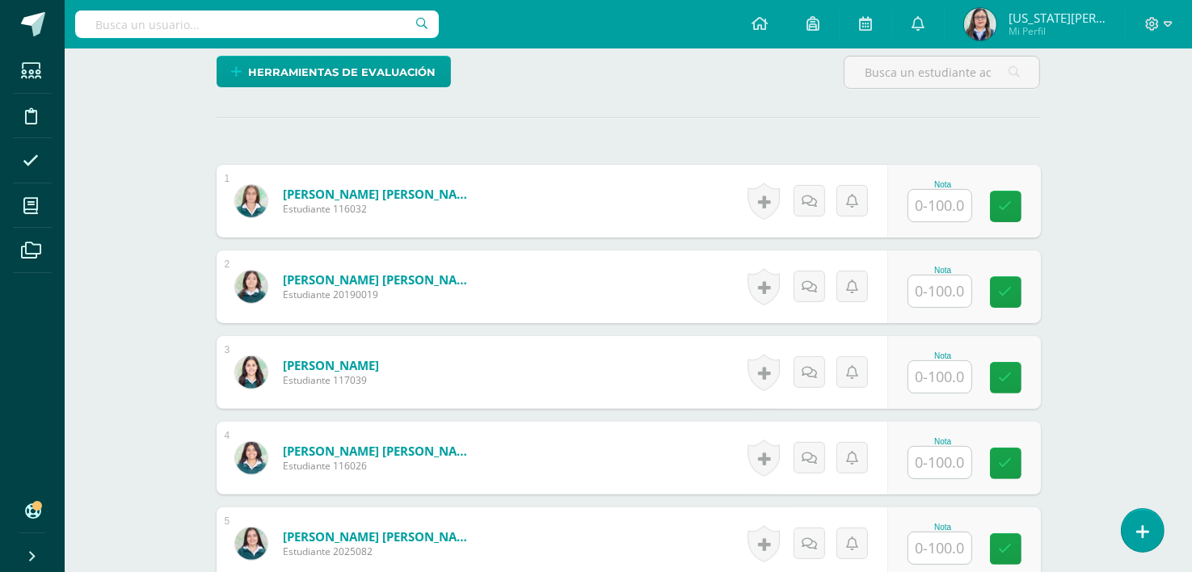
scroll to position [404, 0]
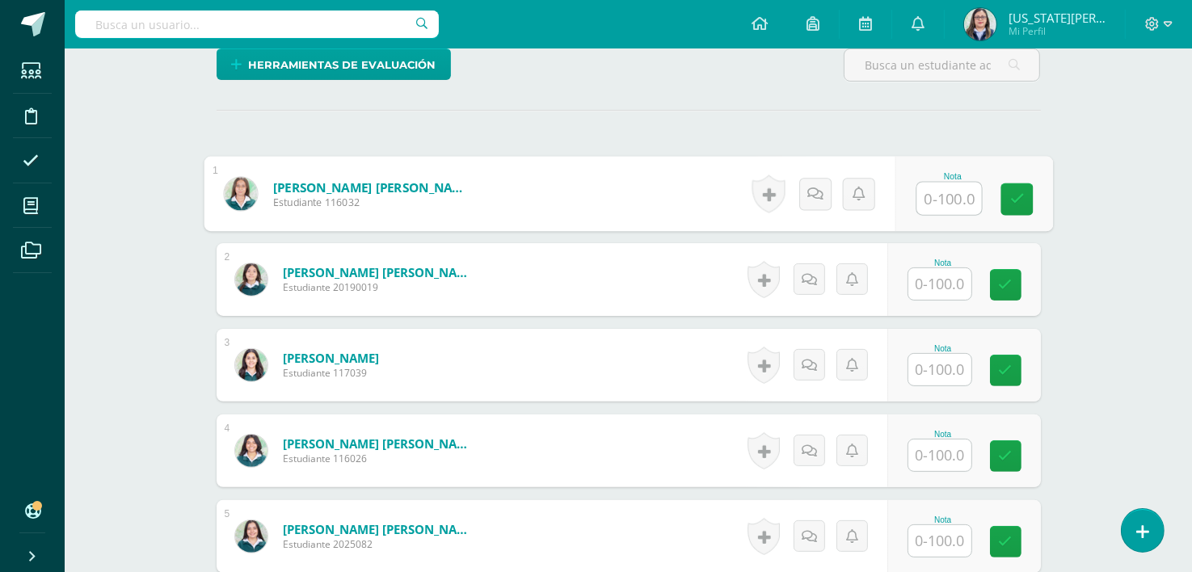
click at [953, 197] on input "text" at bounding box center [949, 199] width 65 height 32
type input "90"
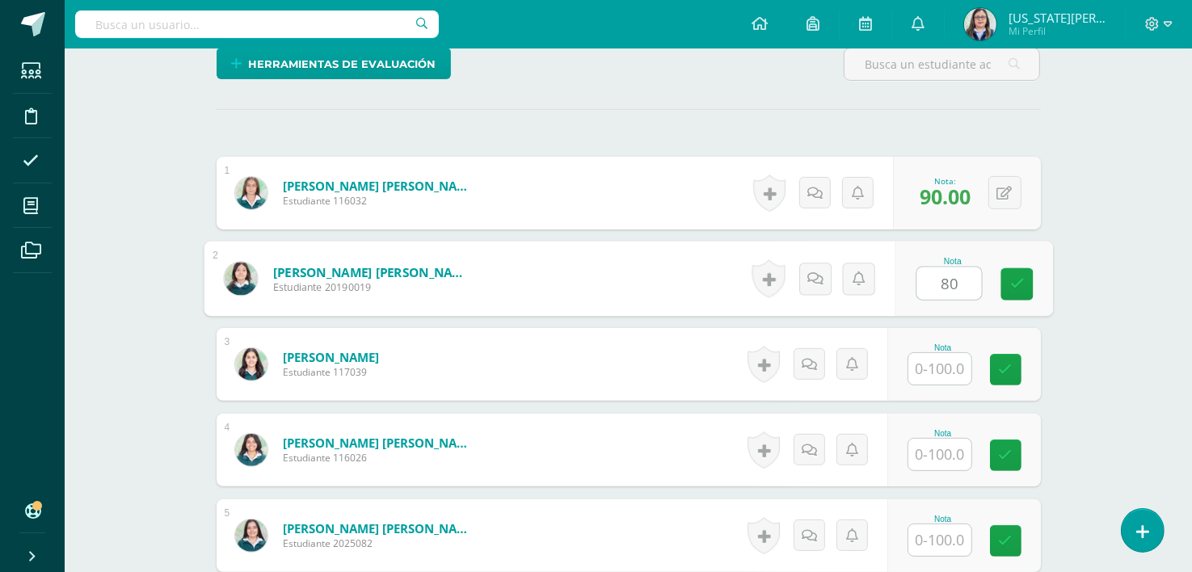
type input "80"
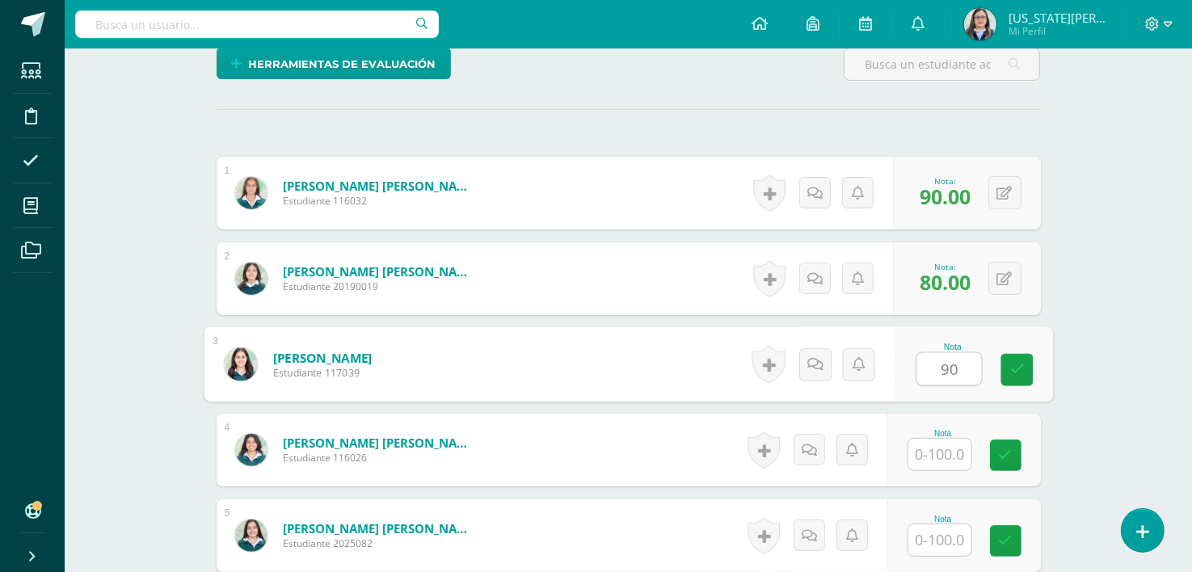
type input "90"
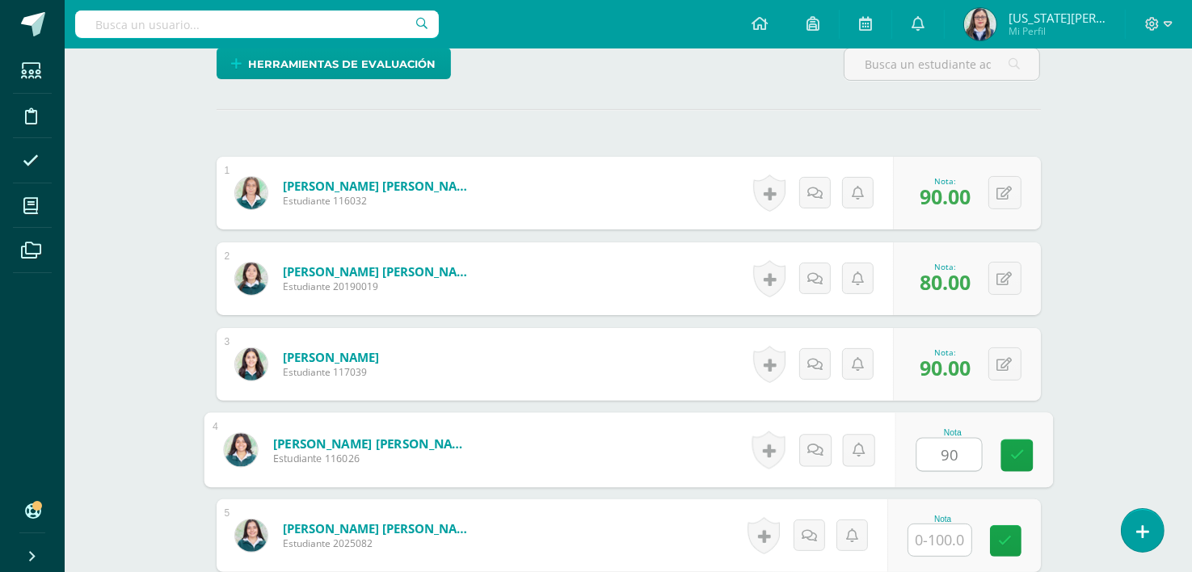
type input "90"
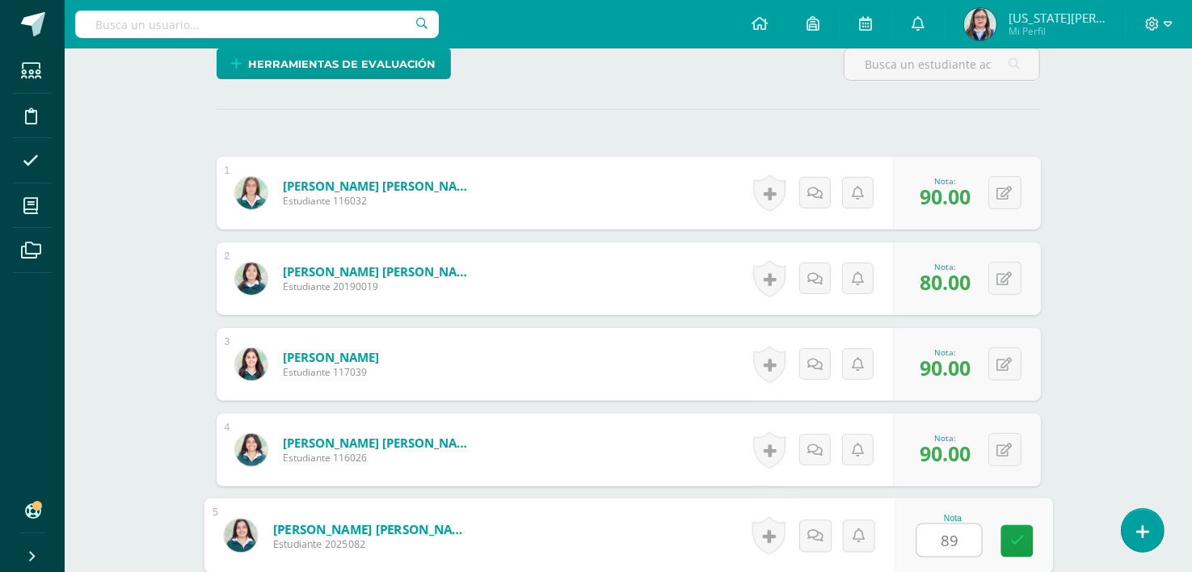
type input "89"
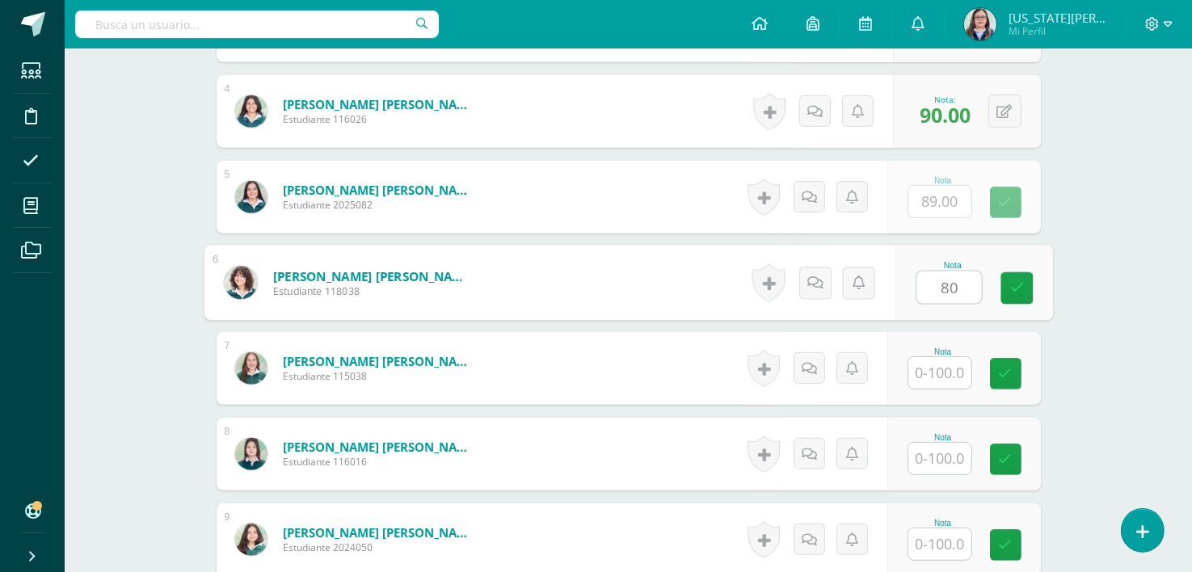
type input "80"
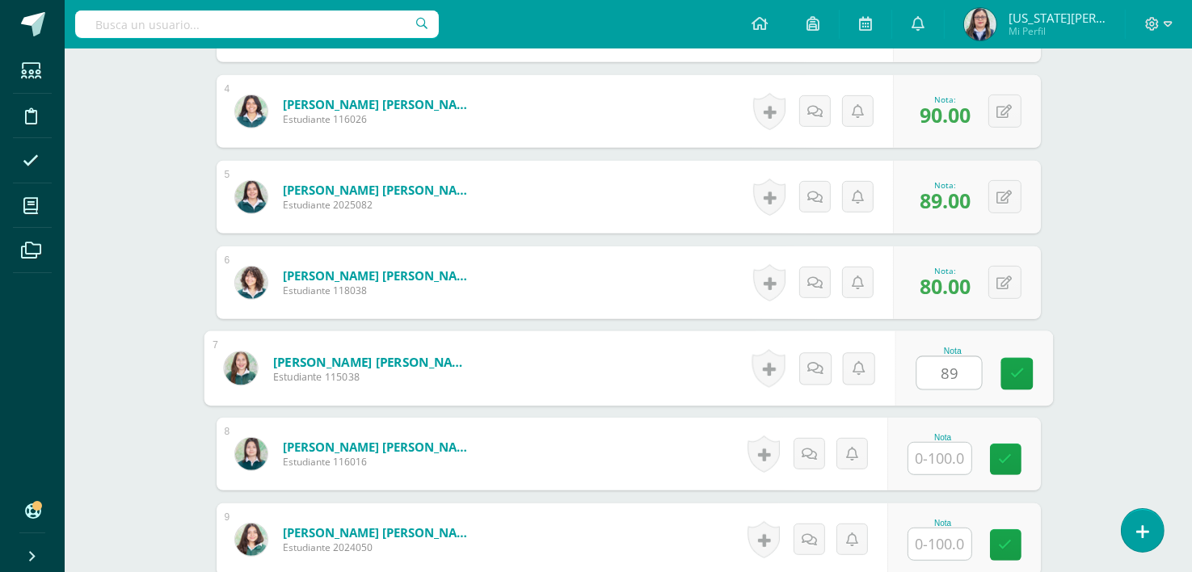
type input "89"
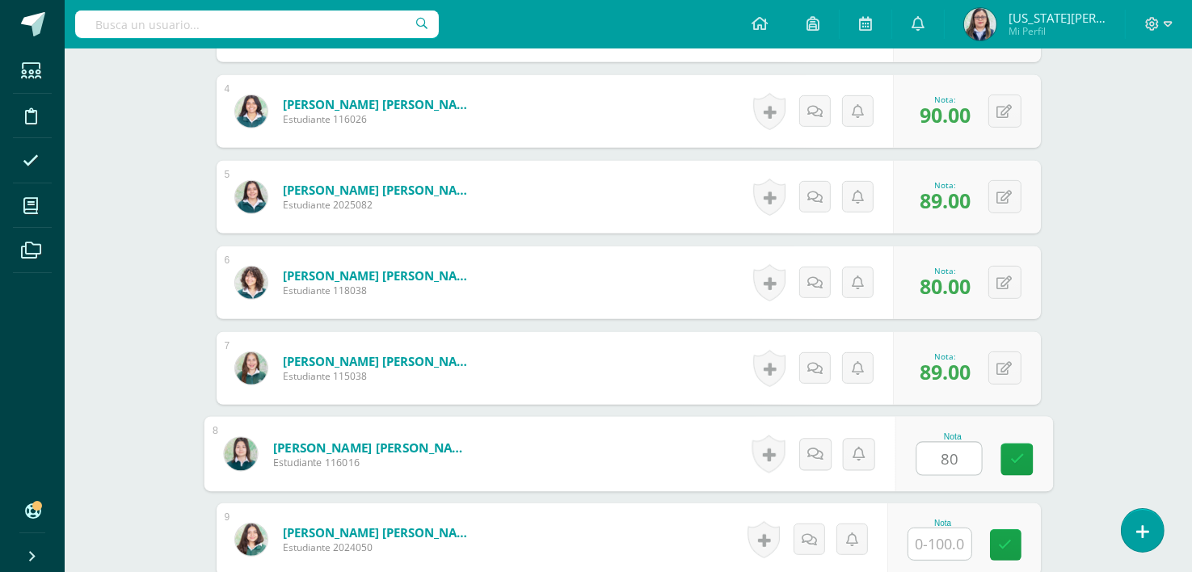
type input "80"
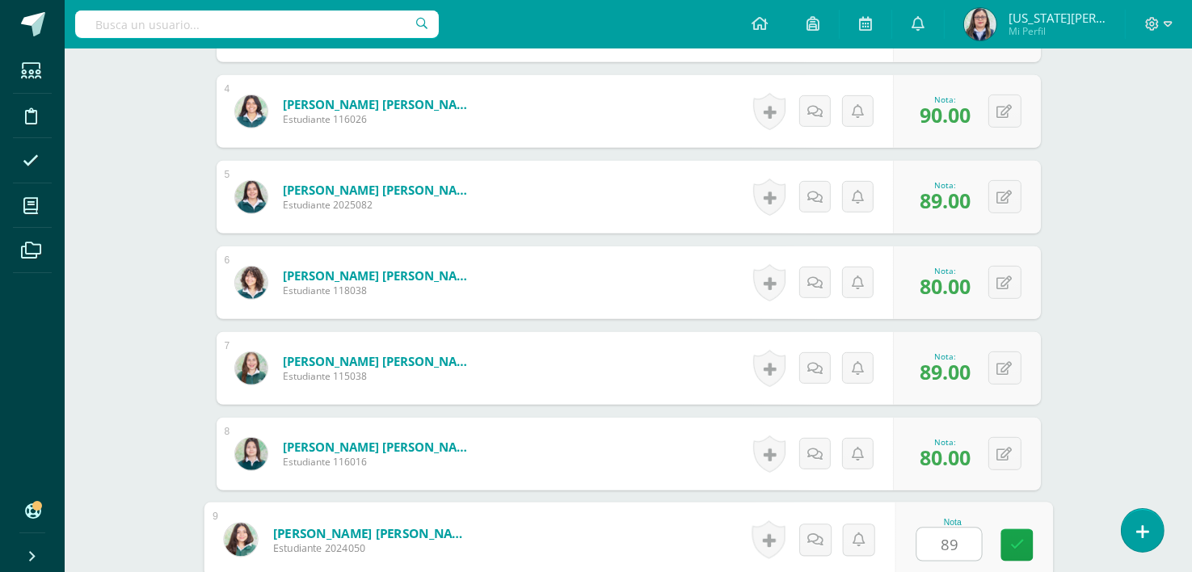
type input "89"
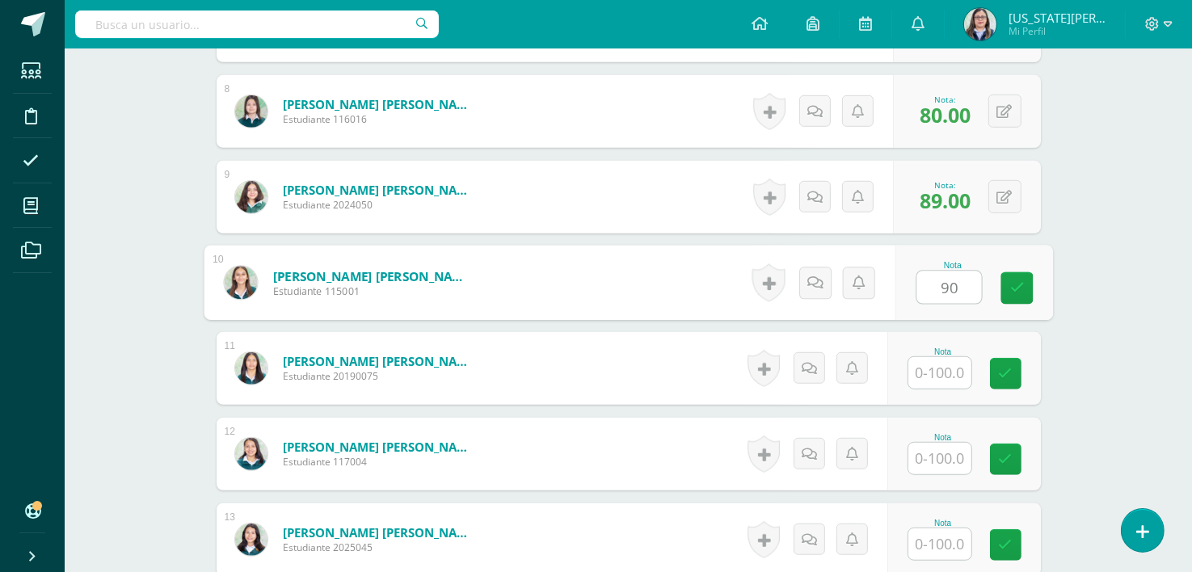
type input "90"
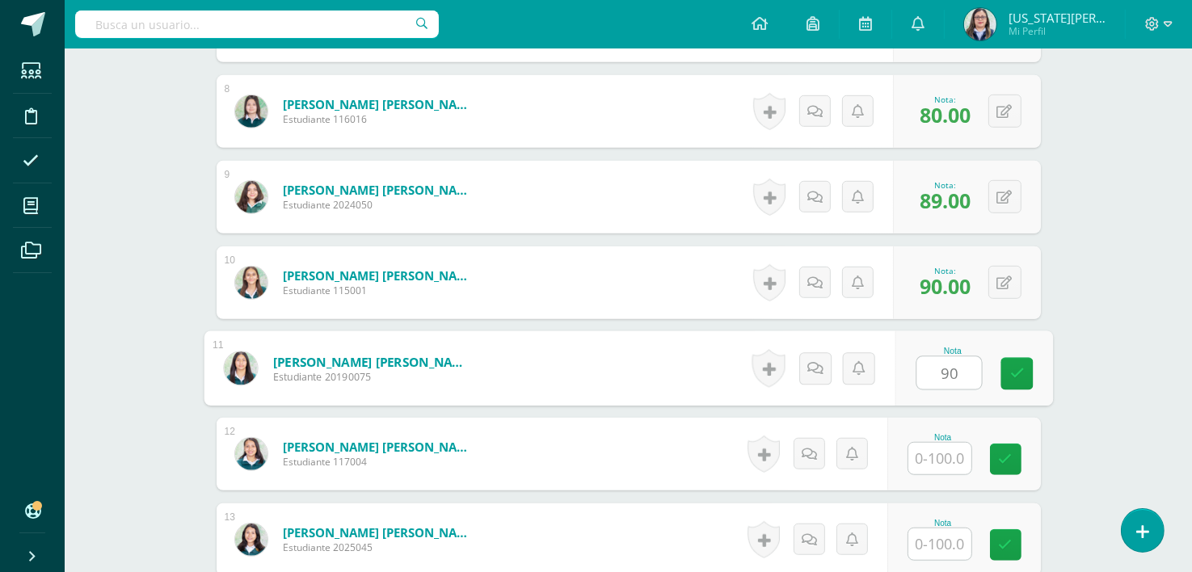
type input "90"
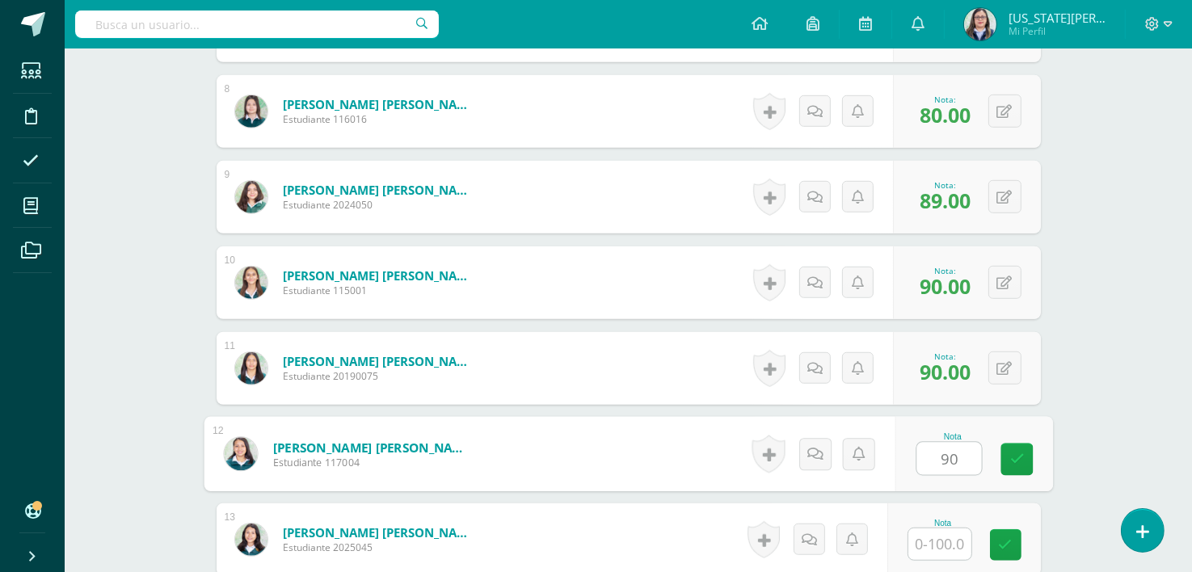
type input "90"
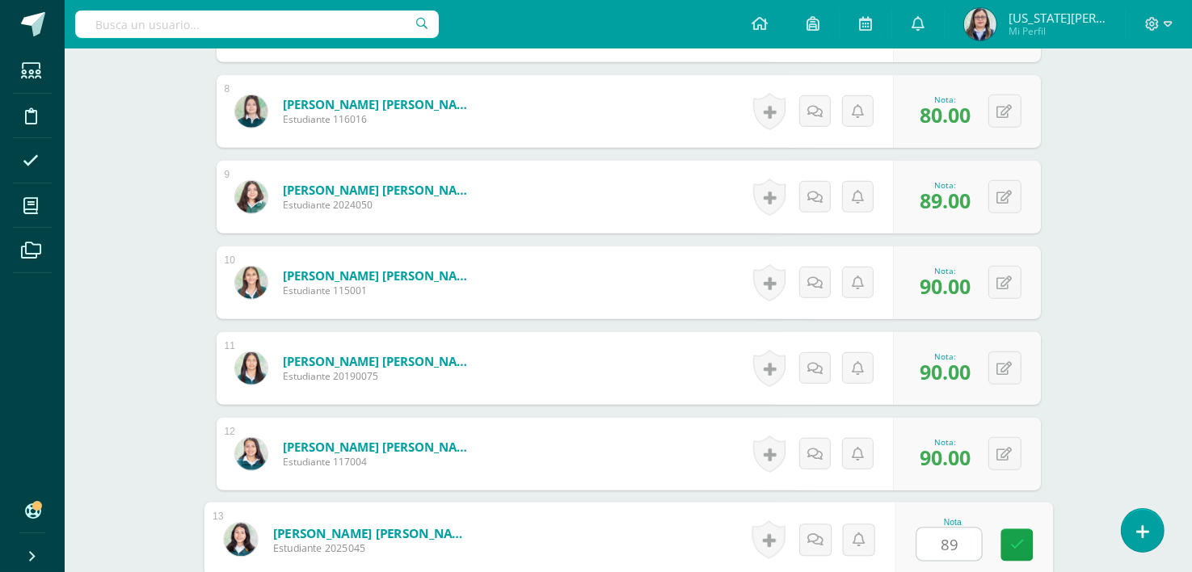
type input "89"
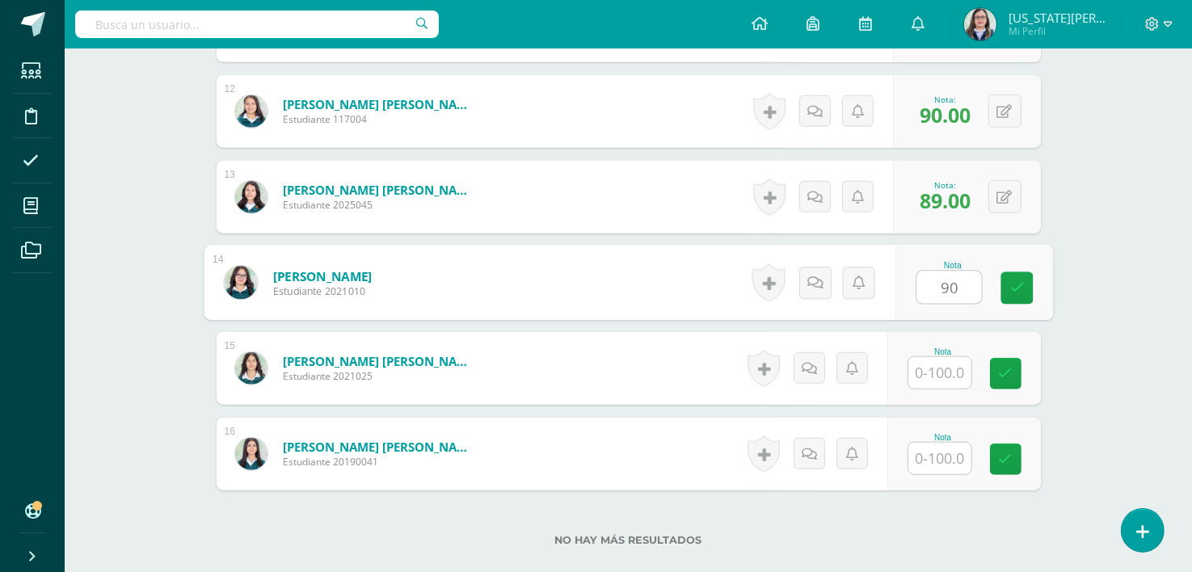
type input "90"
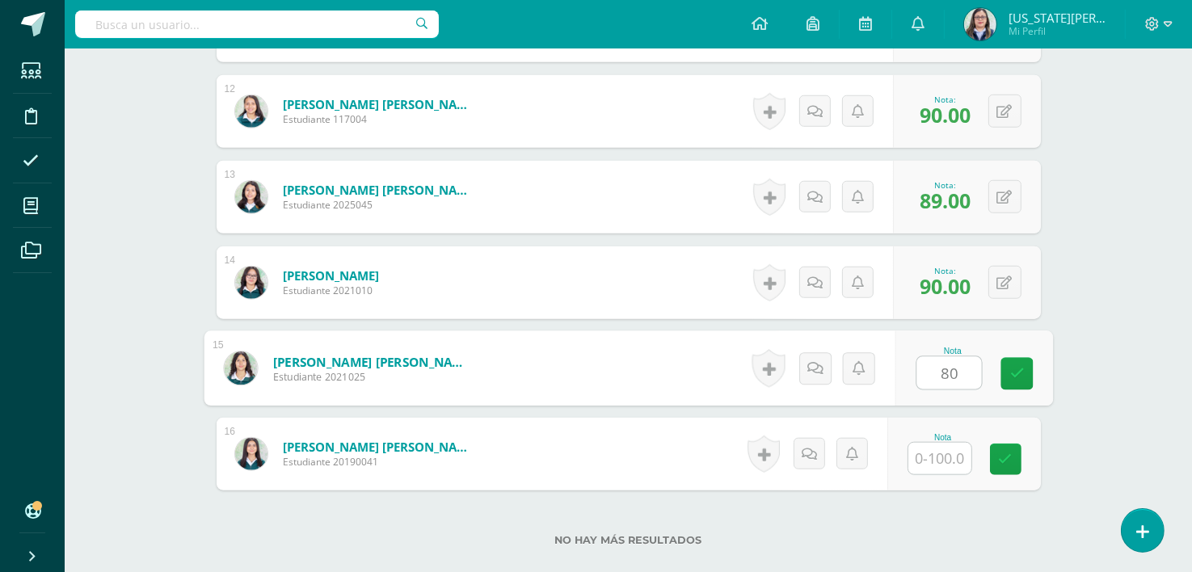
type input "80"
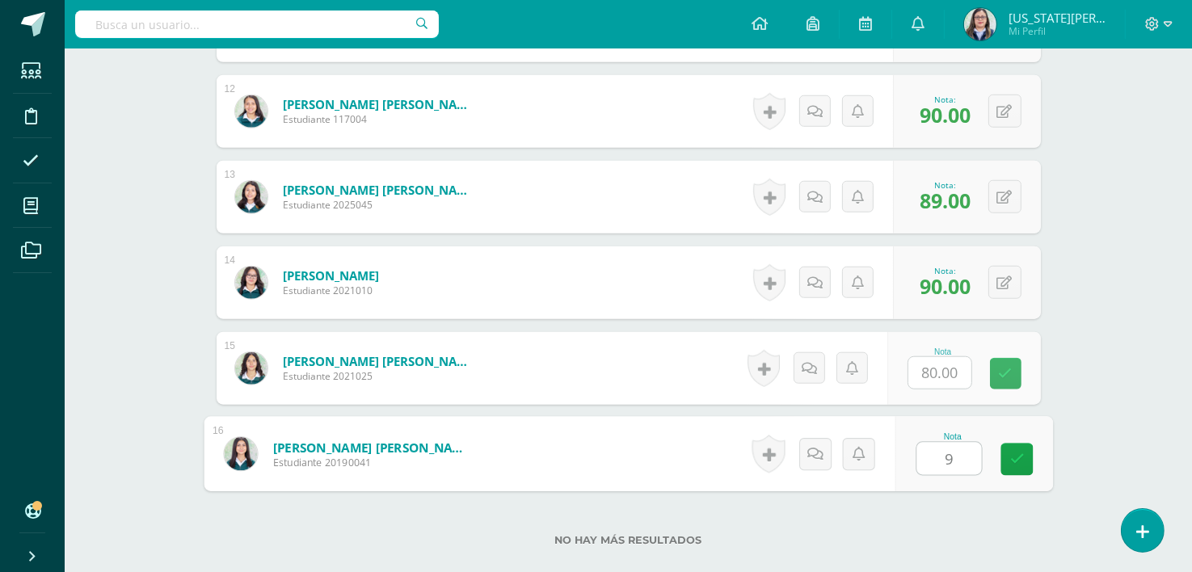
type input "90"
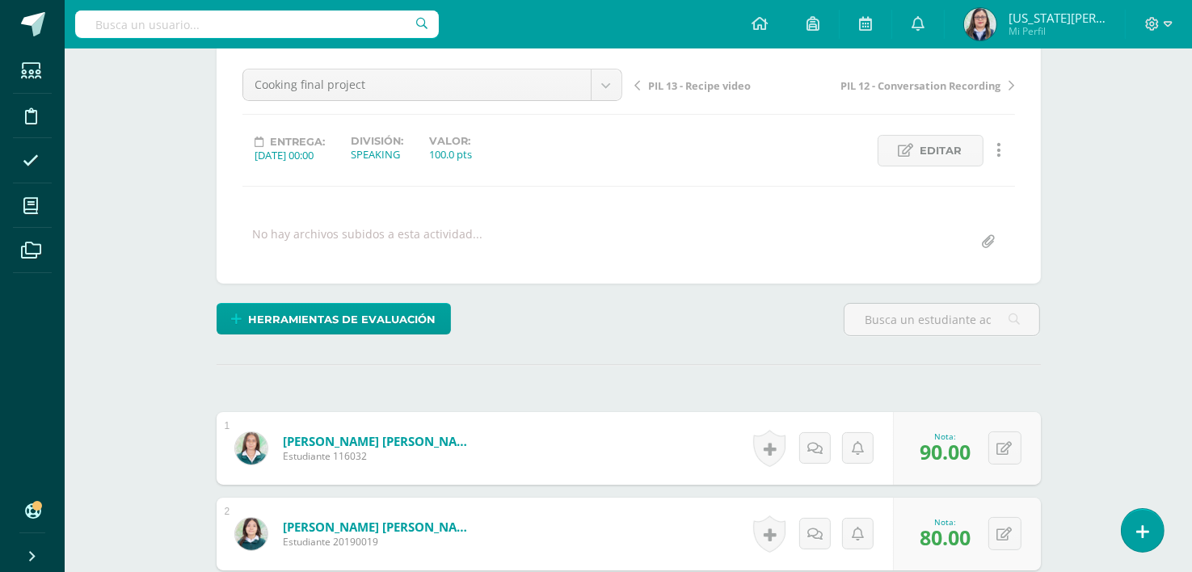
scroll to position [109, 0]
